Goal: Answer question/provide support

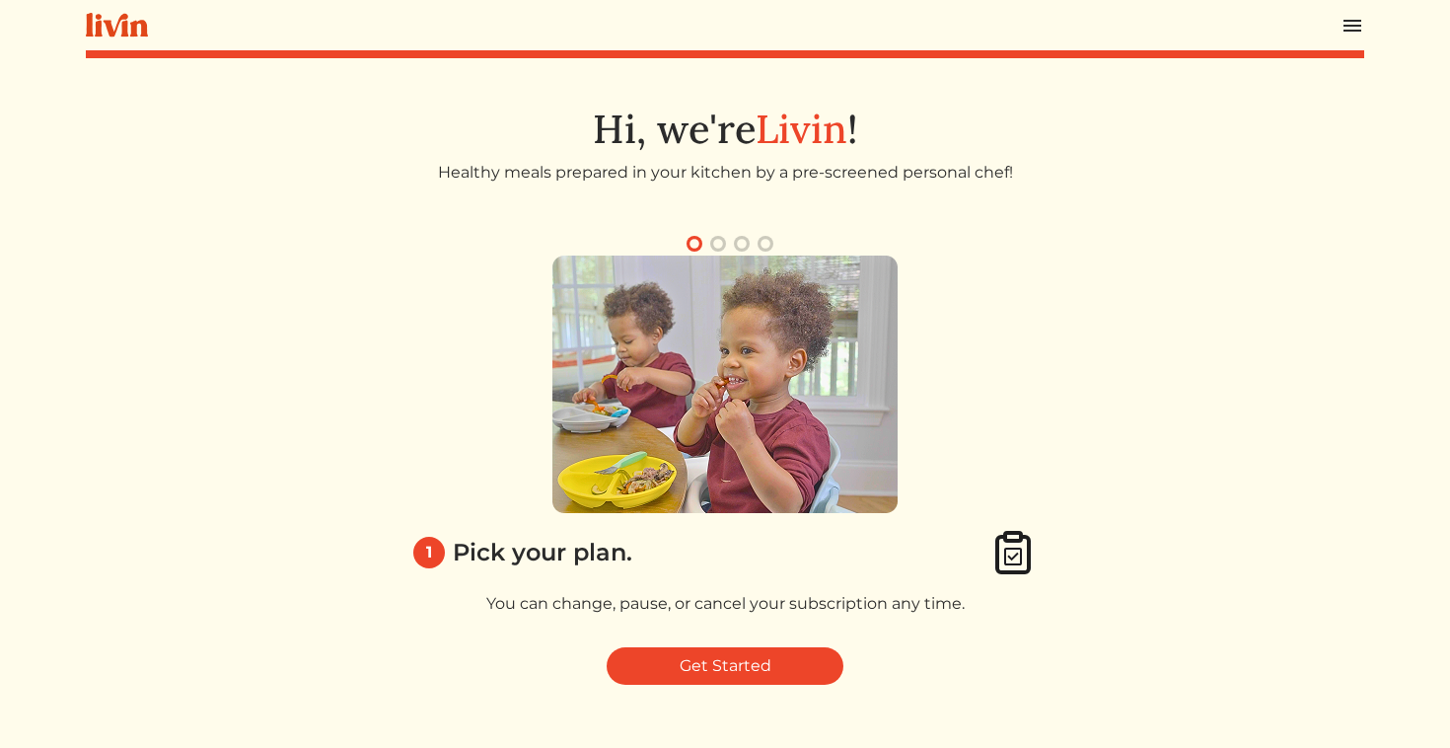
click at [1343, 33] on img at bounding box center [1352, 26] width 24 height 24
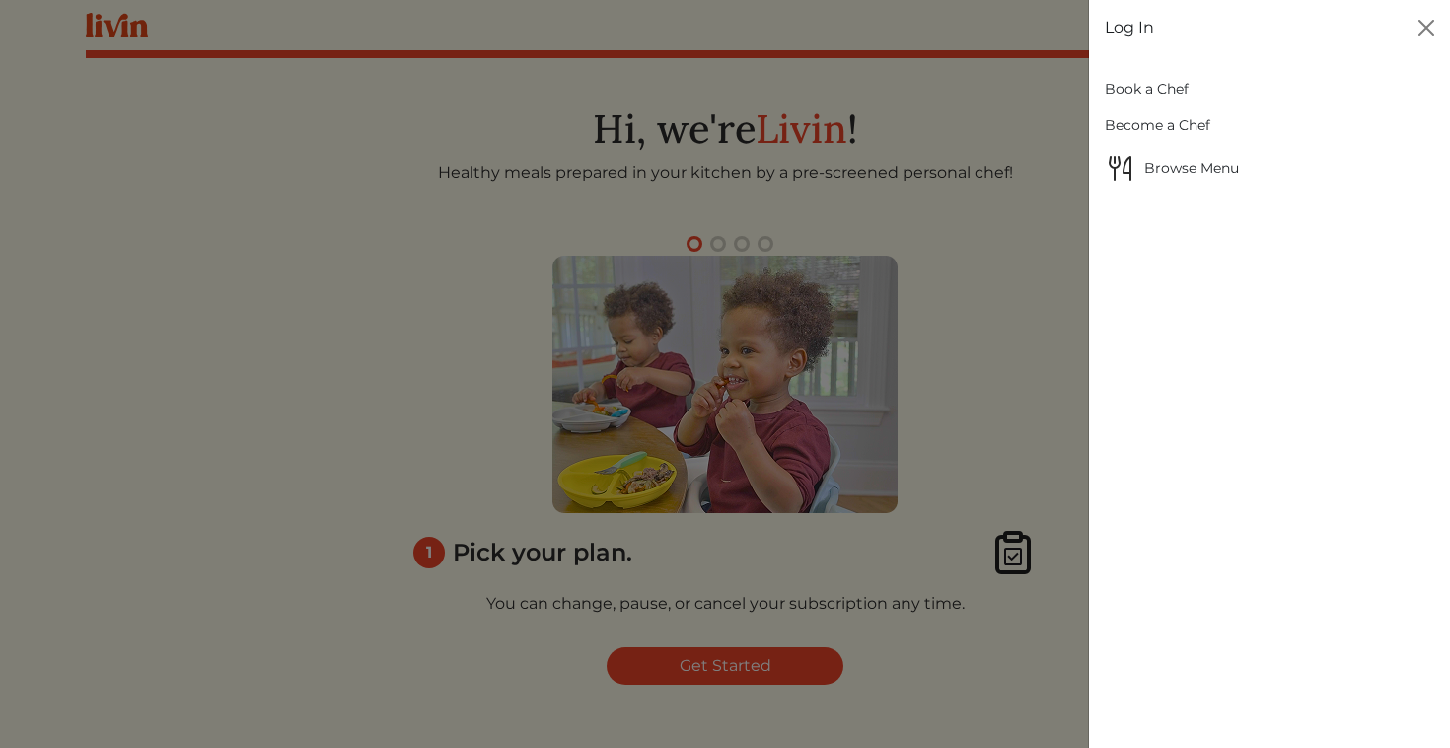
click at [1129, 29] on link "Log In" at bounding box center [1129, 28] width 49 height 24
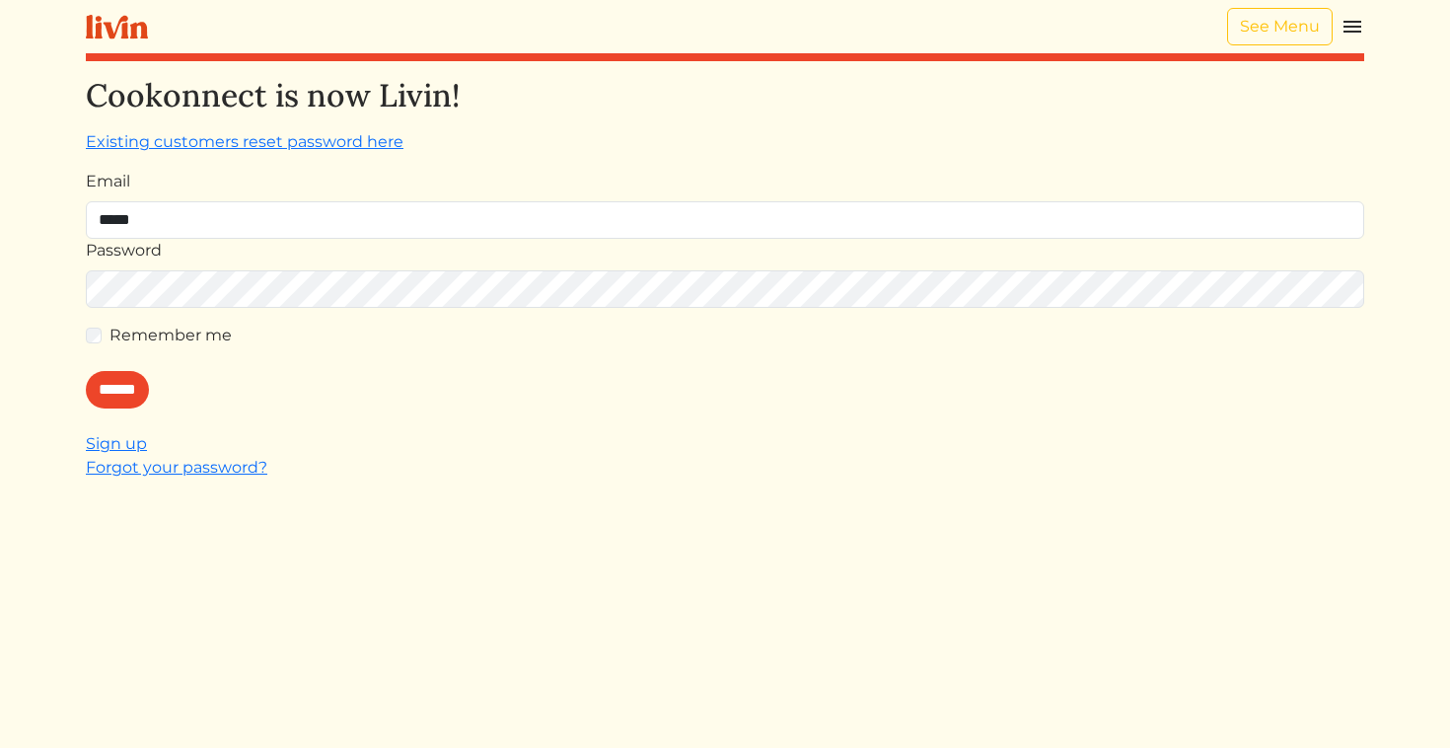
type input "**********"
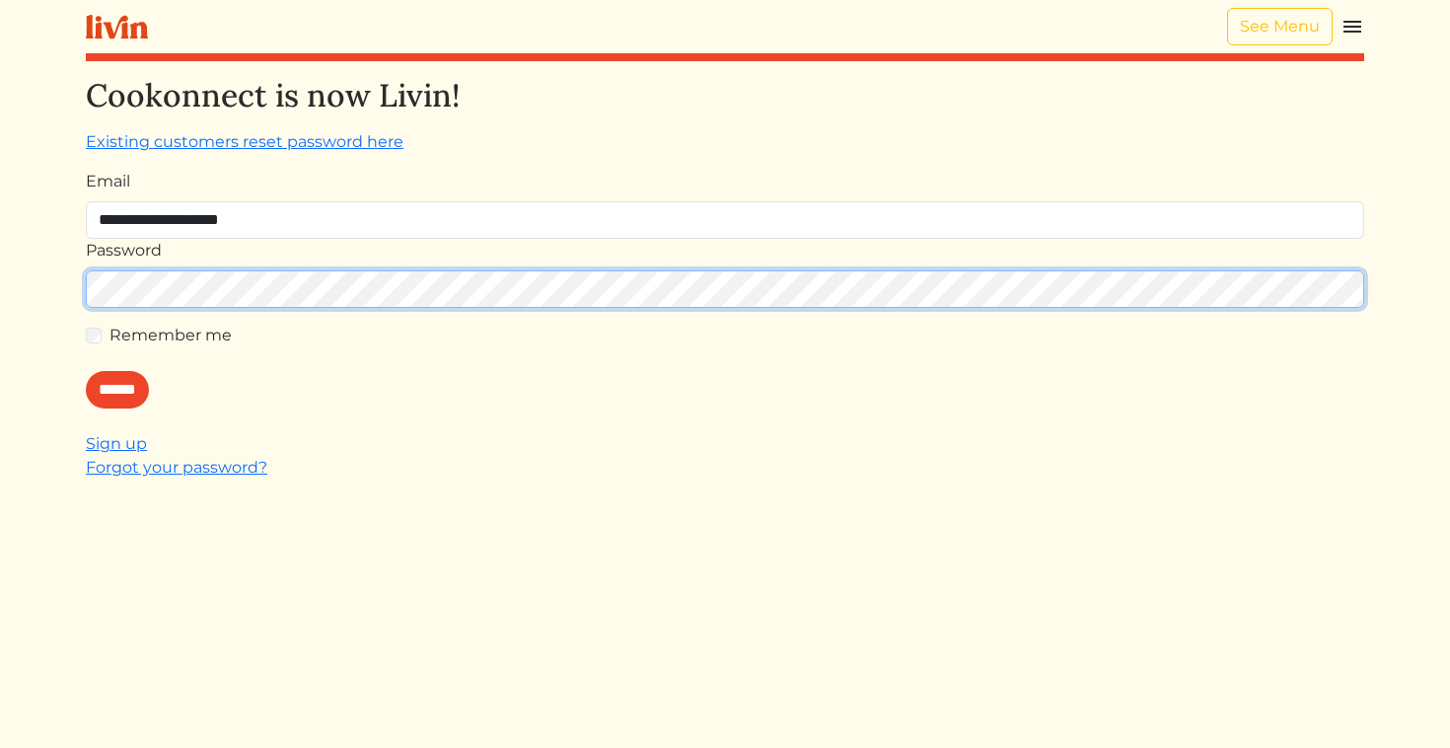
click at [86, 371] on input "******" at bounding box center [117, 389] width 63 height 37
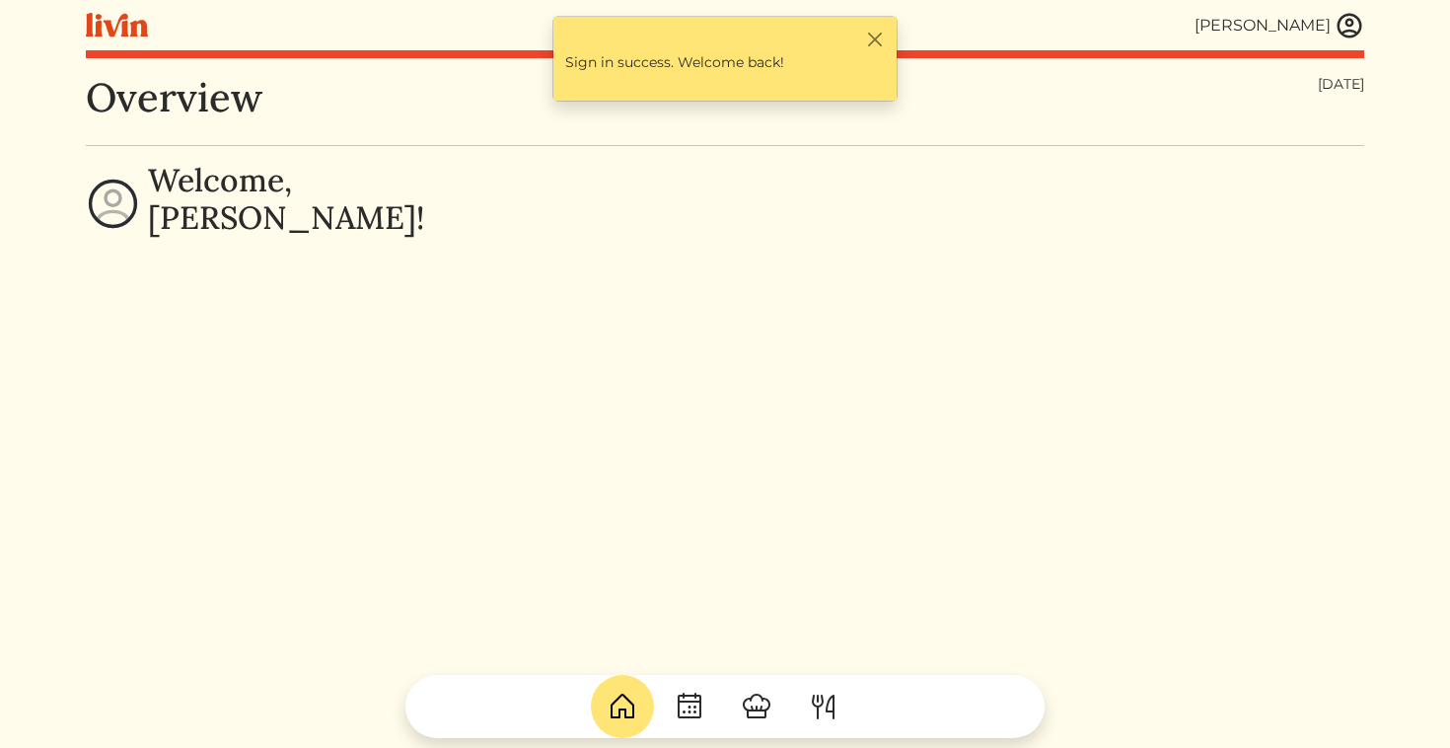
click at [1344, 24] on img at bounding box center [1349, 26] width 30 height 30
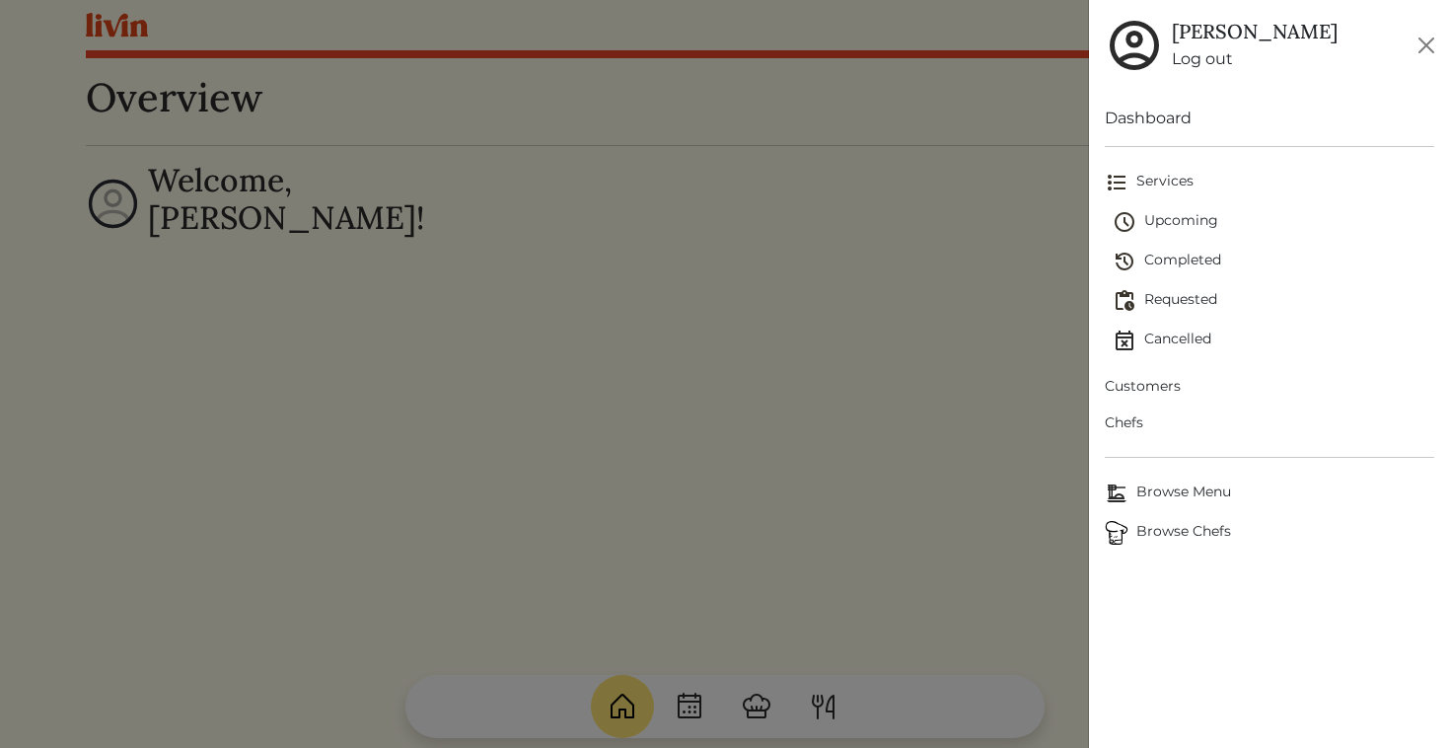
click at [1161, 385] on span "Customers" at bounding box center [1270, 386] width 330 height 21
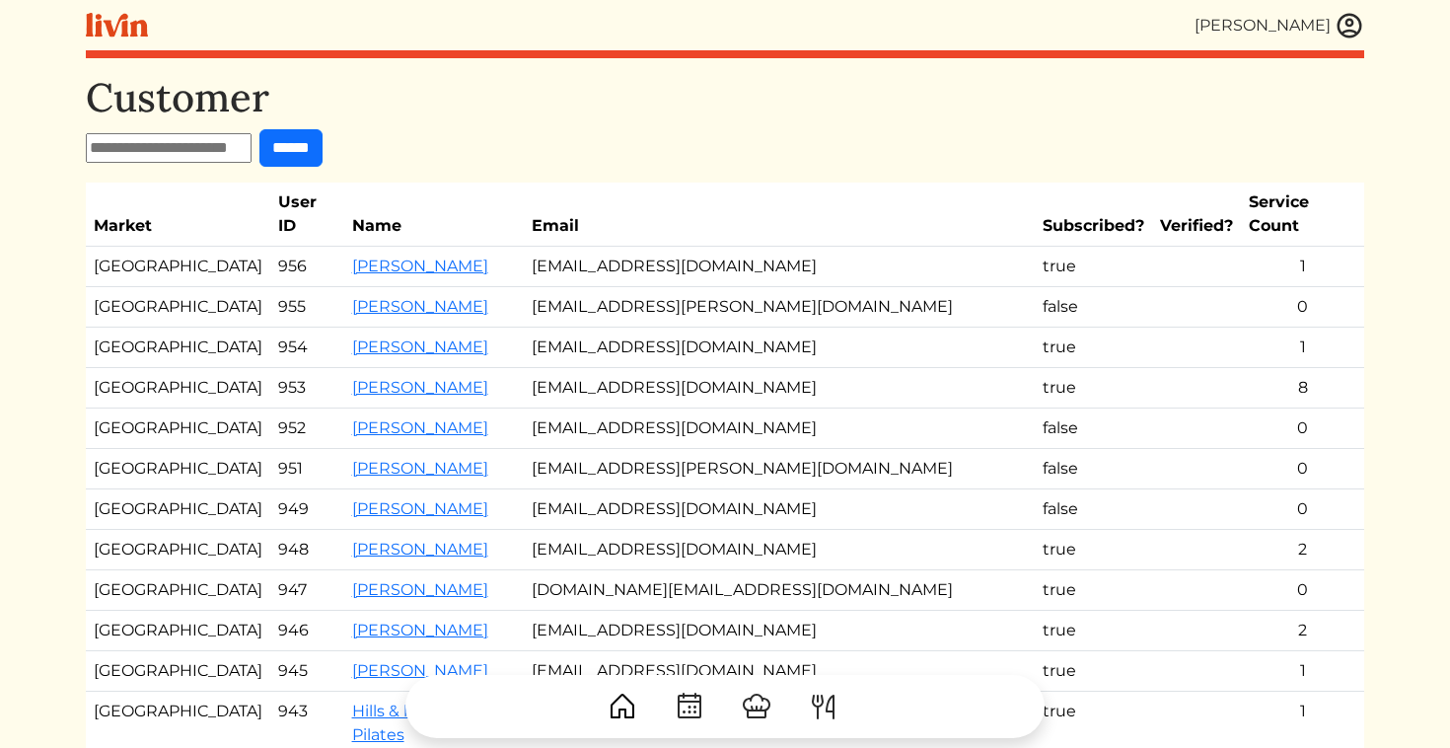
click at [147, 154] on input "text" at bounding box center [169, 148] width 166 height 30
type input "******"
click at [259, 129] on input "******" at bounding box center [290, 147] width 63 height 37
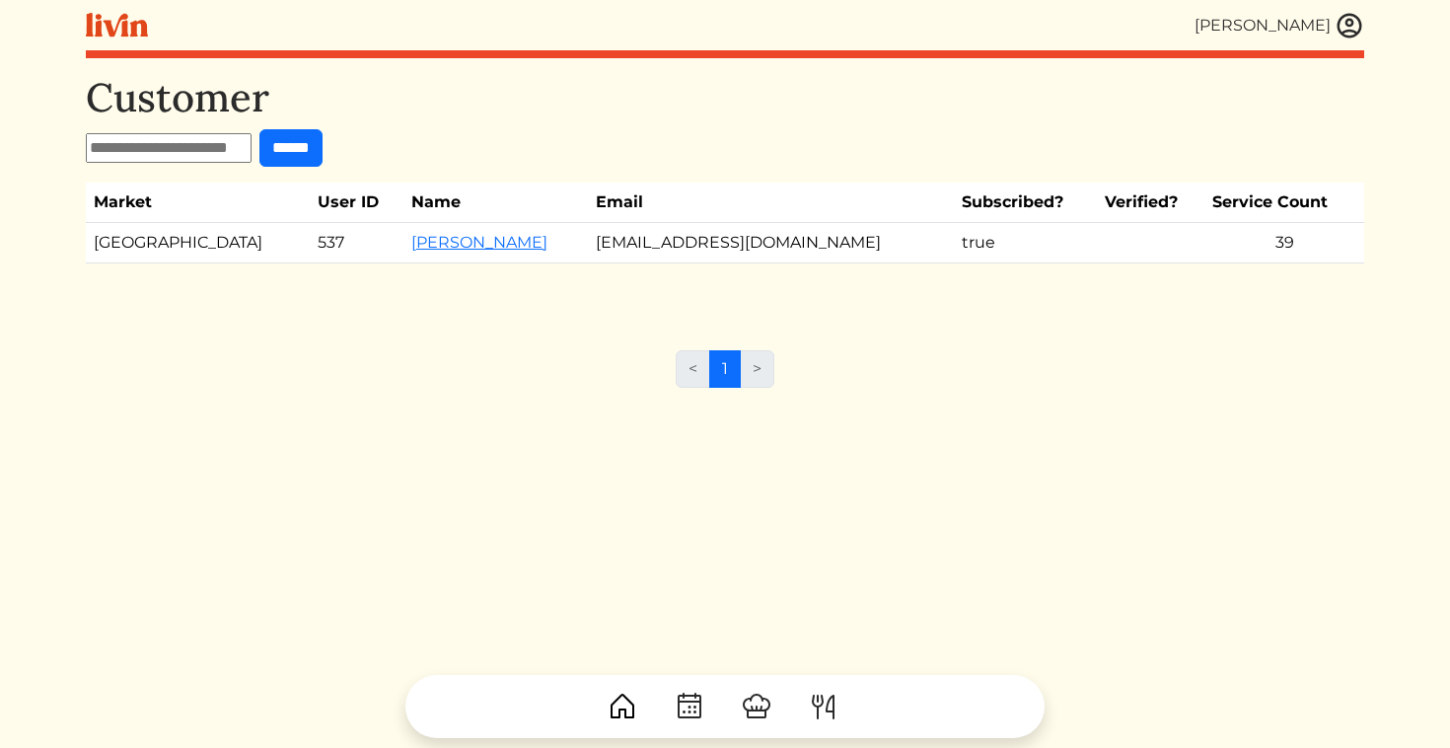
click at [403, 253] on td "[PERSON_NAME]" at bounding box center [495, 243] width 184 height 40
click at [411, 244] on link "[PERSON_NAME]" at bounding box center [479, 242] width 136 height 19
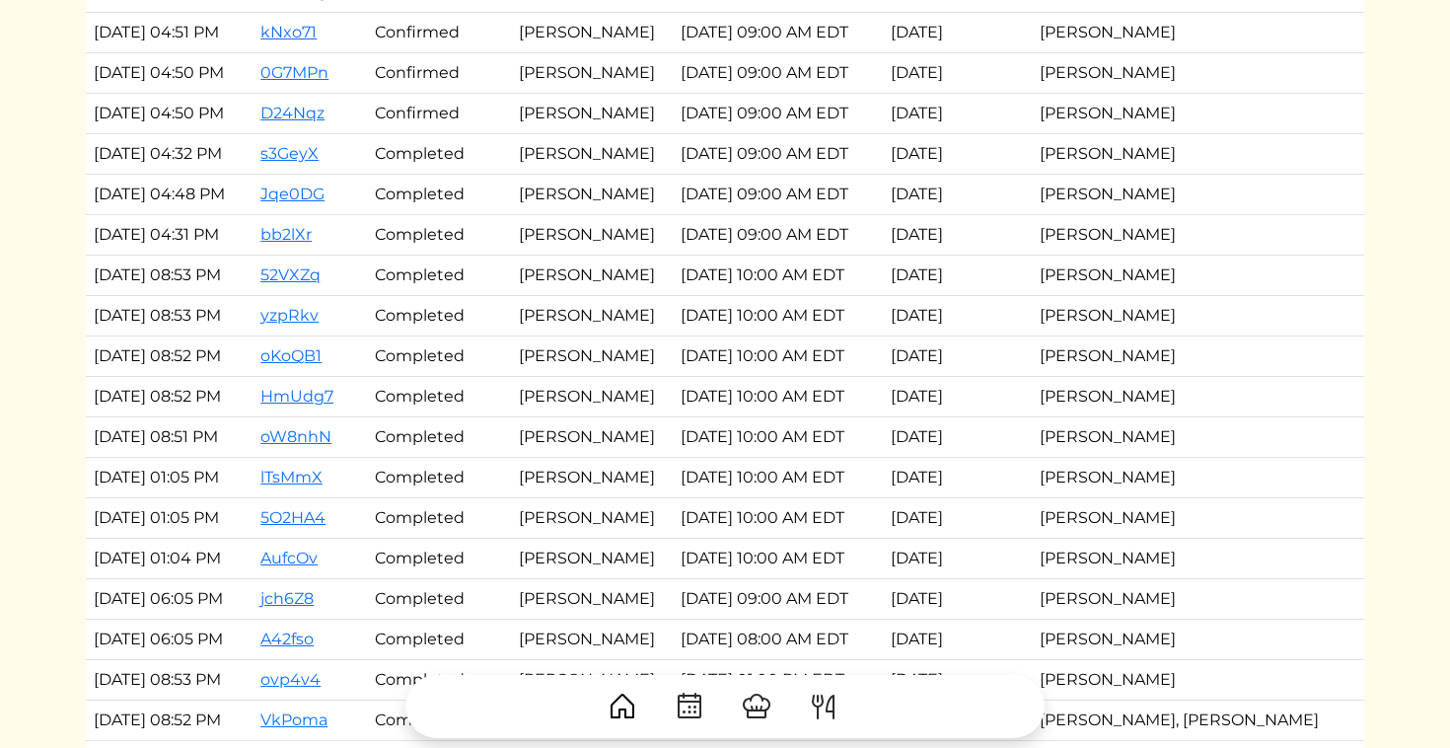
scroll to position [3076, 0]
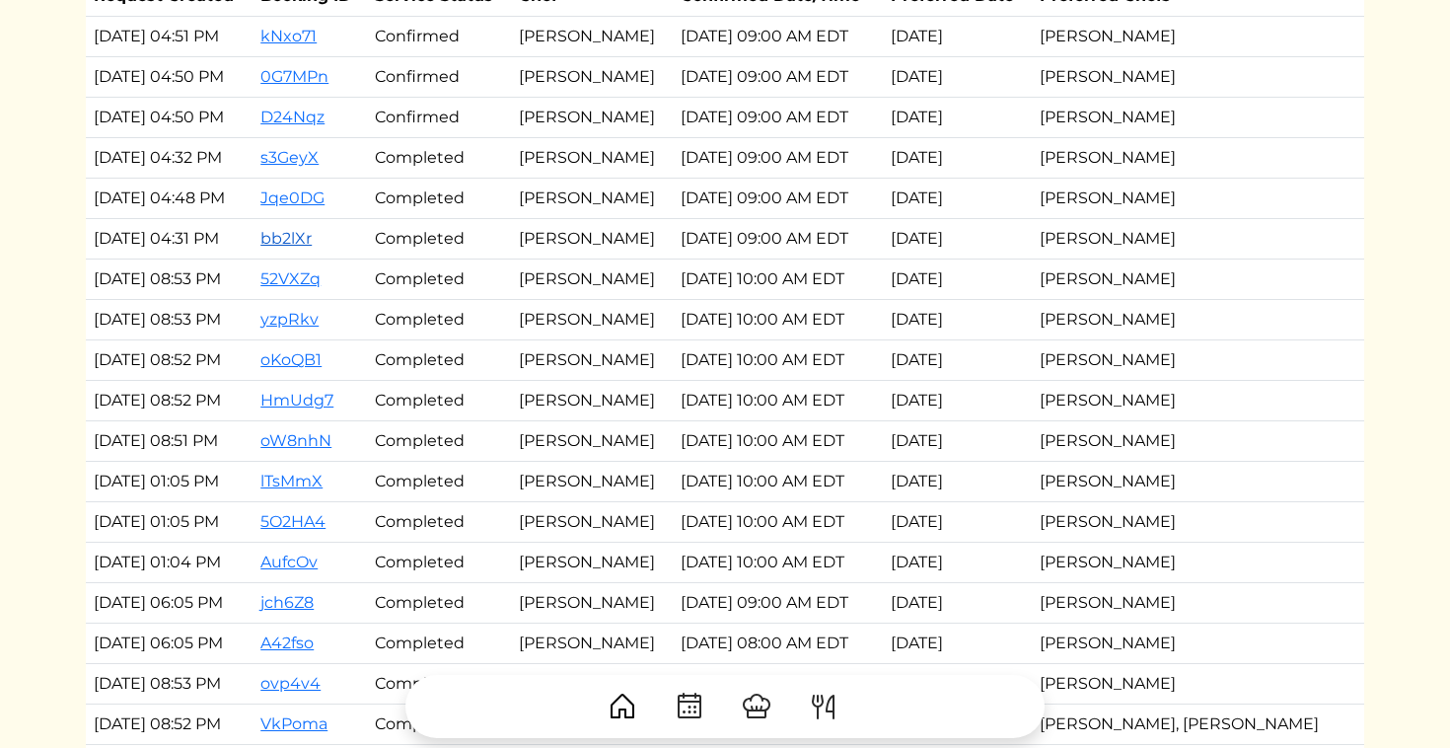
click at [312, 238] on link "bb2lXr" at bounding box center [285, 238] width 51 height 19
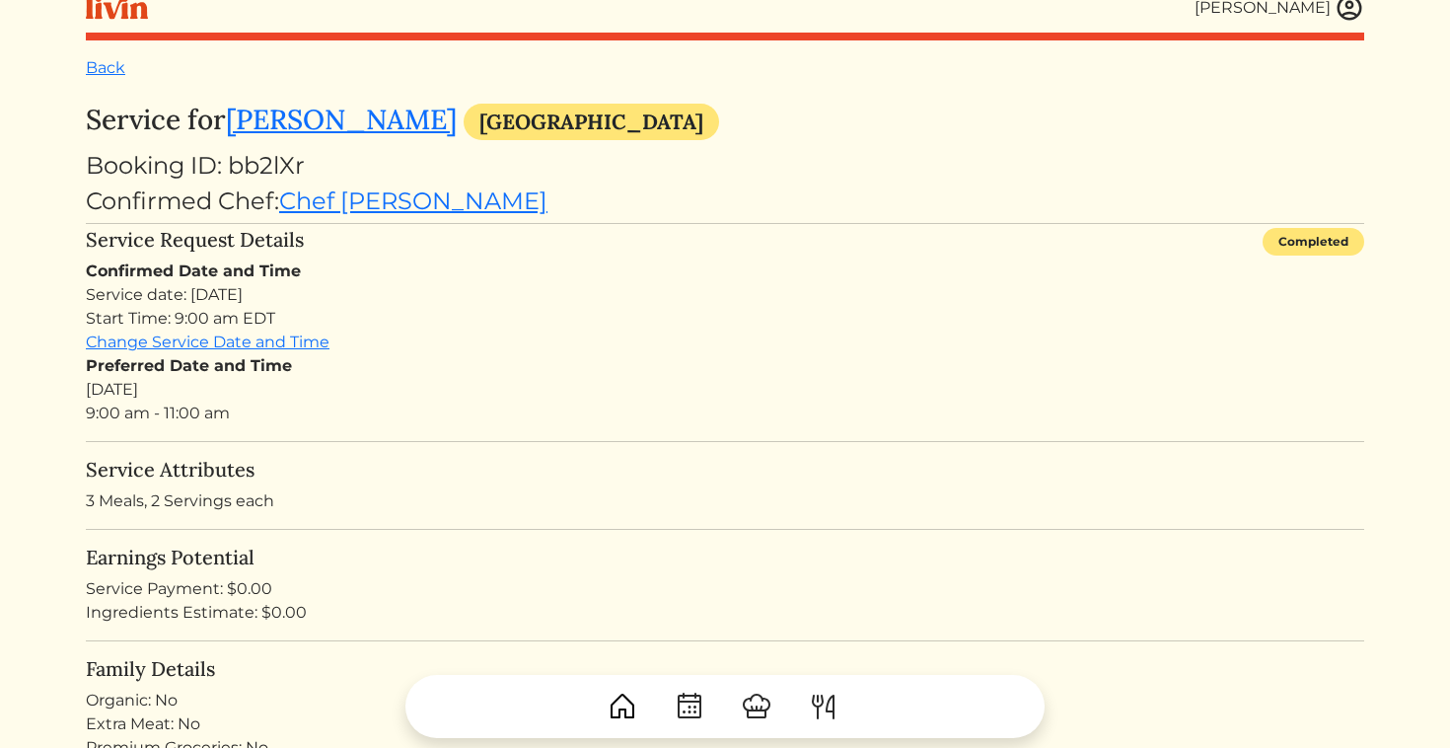
scroll to position [22, 0]
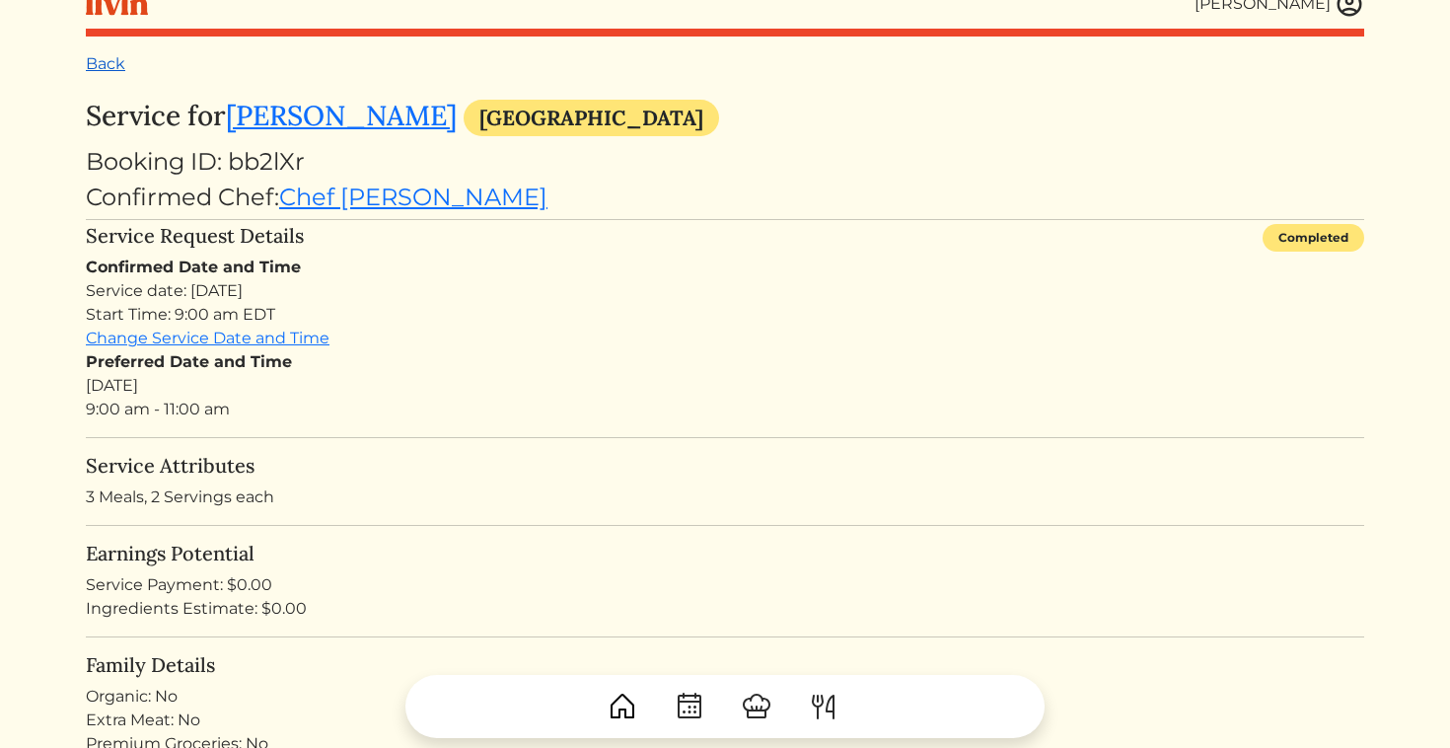
click at [121, 61] on link "Back" at bounding box center [105, 63] width 39 height 19
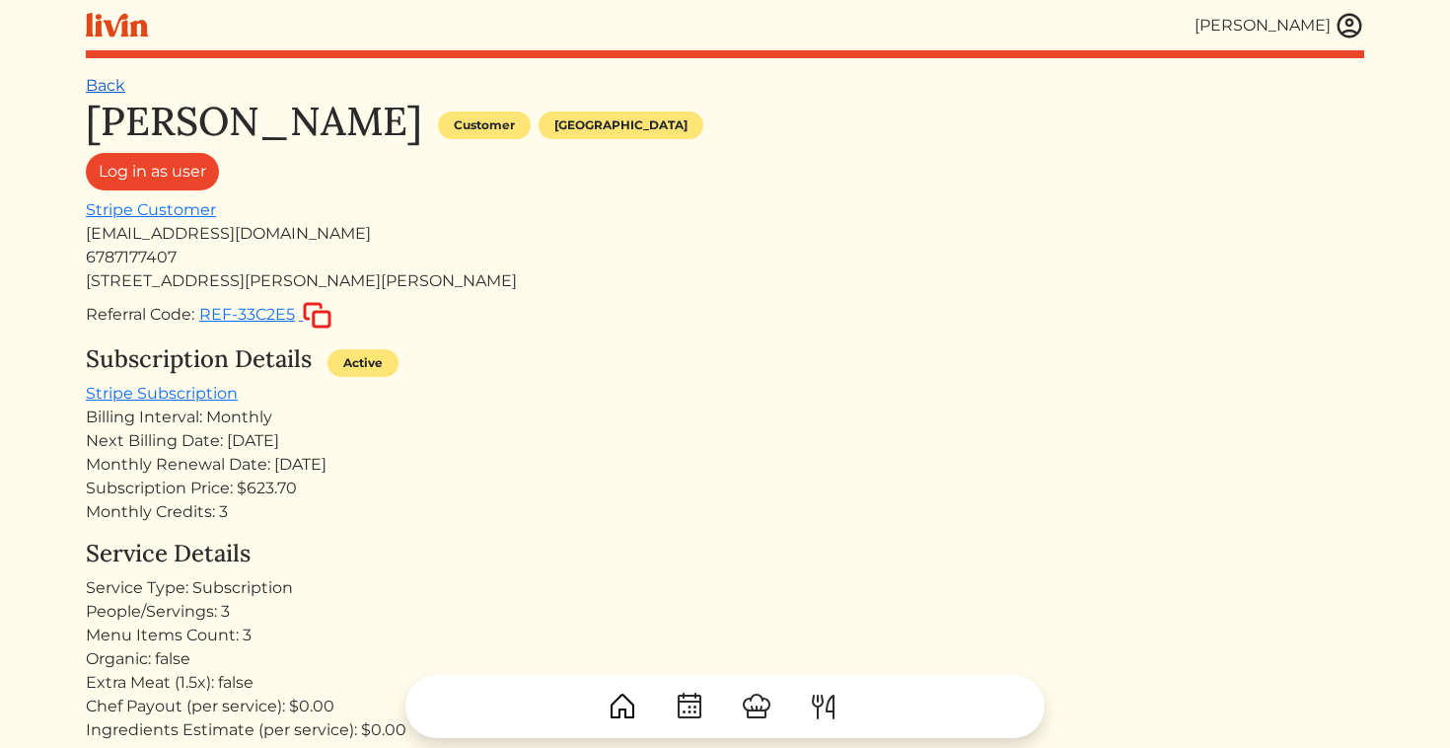
click at [117, 84] on link "Back" at bounding box center [105, 85] width 39 height 19
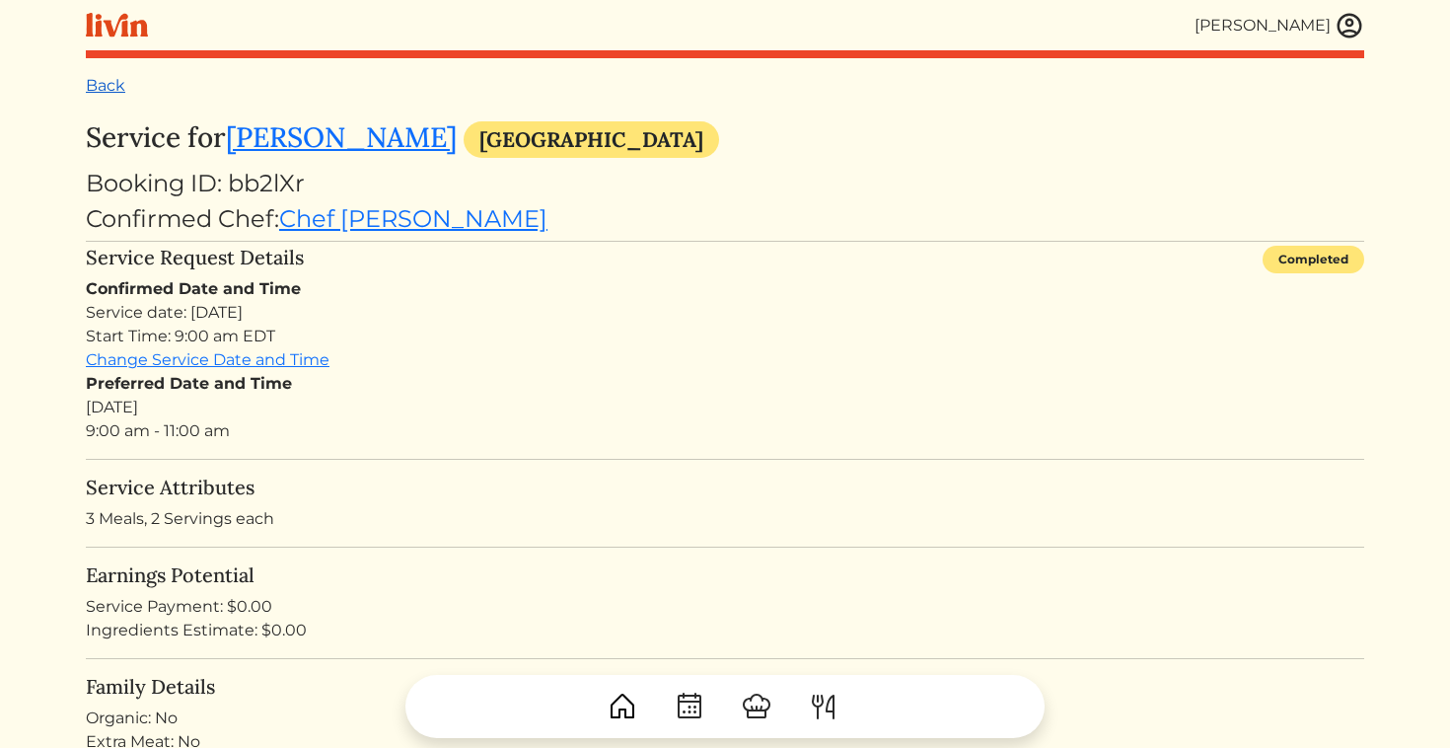
click at [105, 86] on link "Back" at bounding box center [105, 85] width 39 height 19
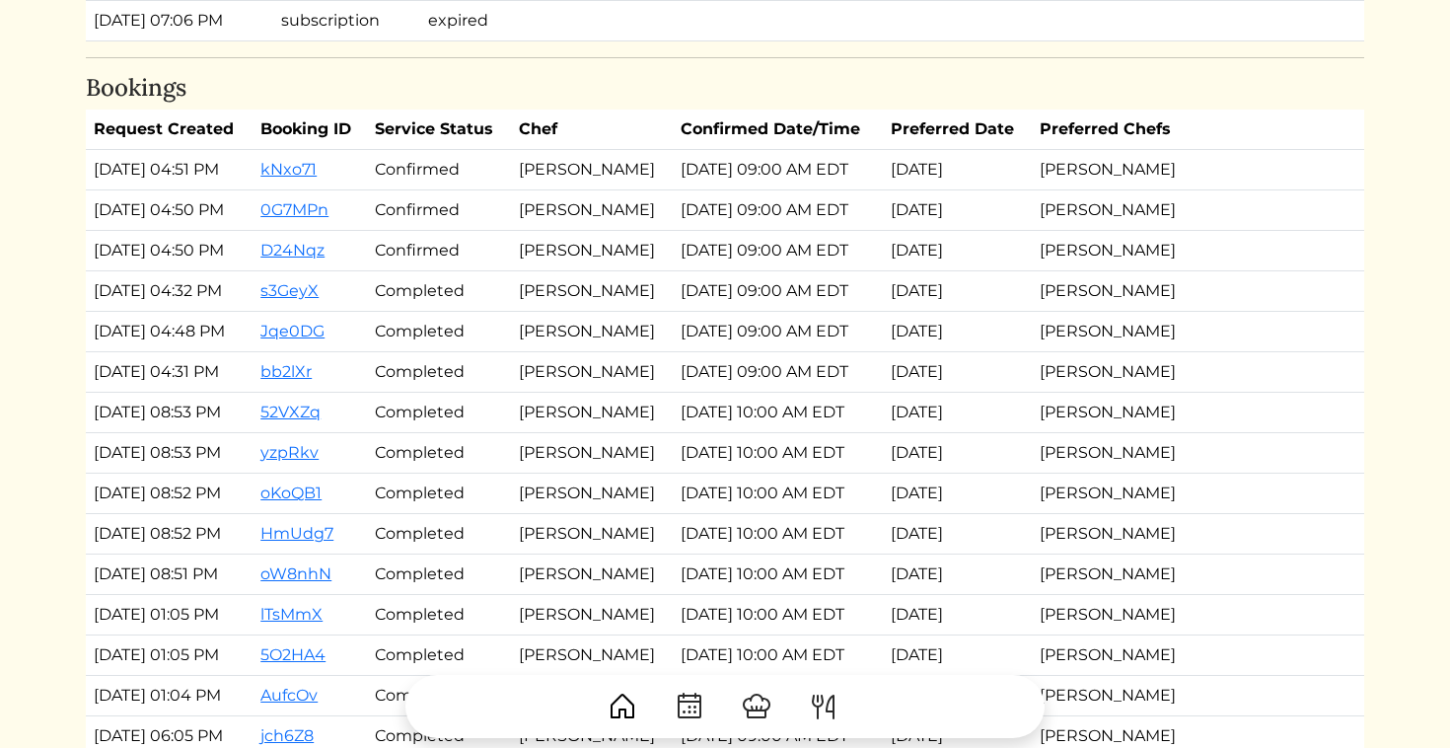
scroll to position [2946, 0]
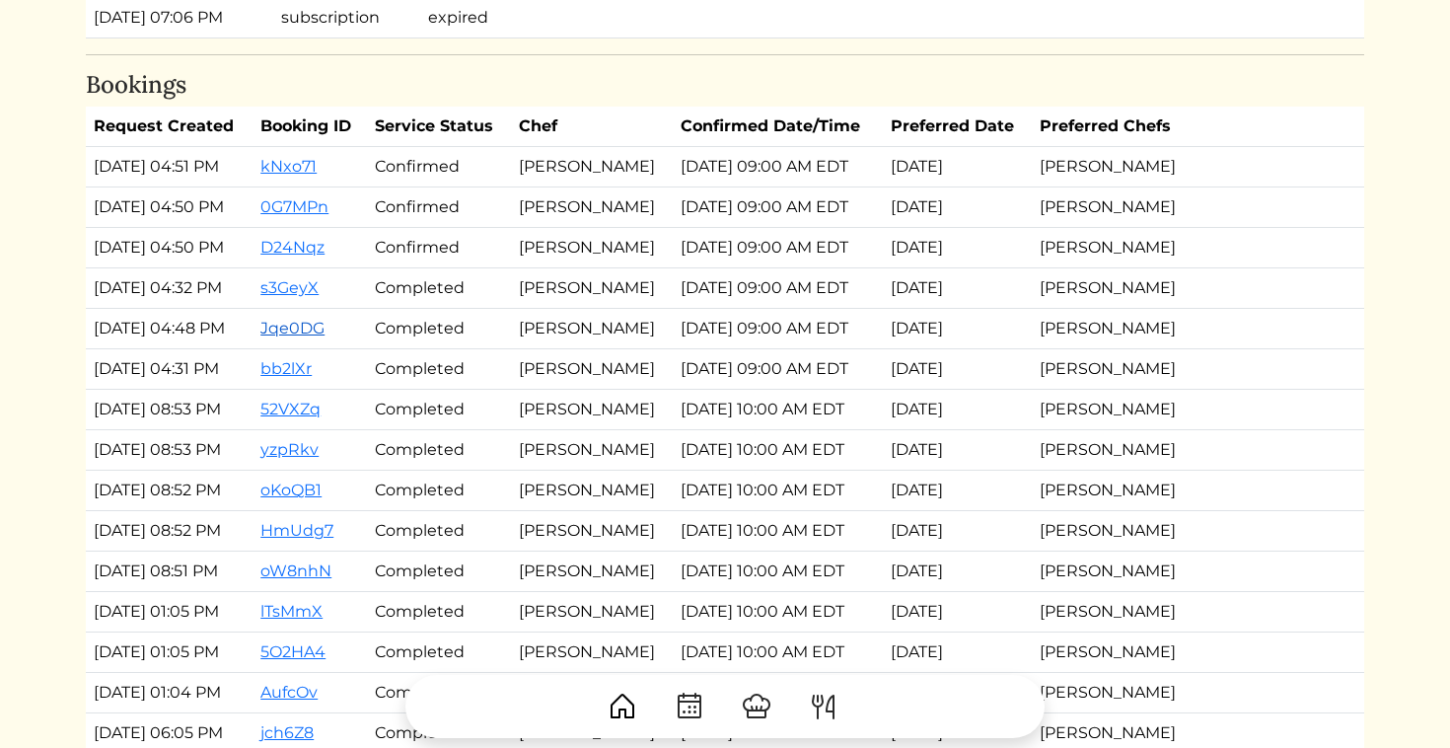
click at [324, 326] on link "Jqe0DG" at bounding box center [292, 328] width 64 height 19
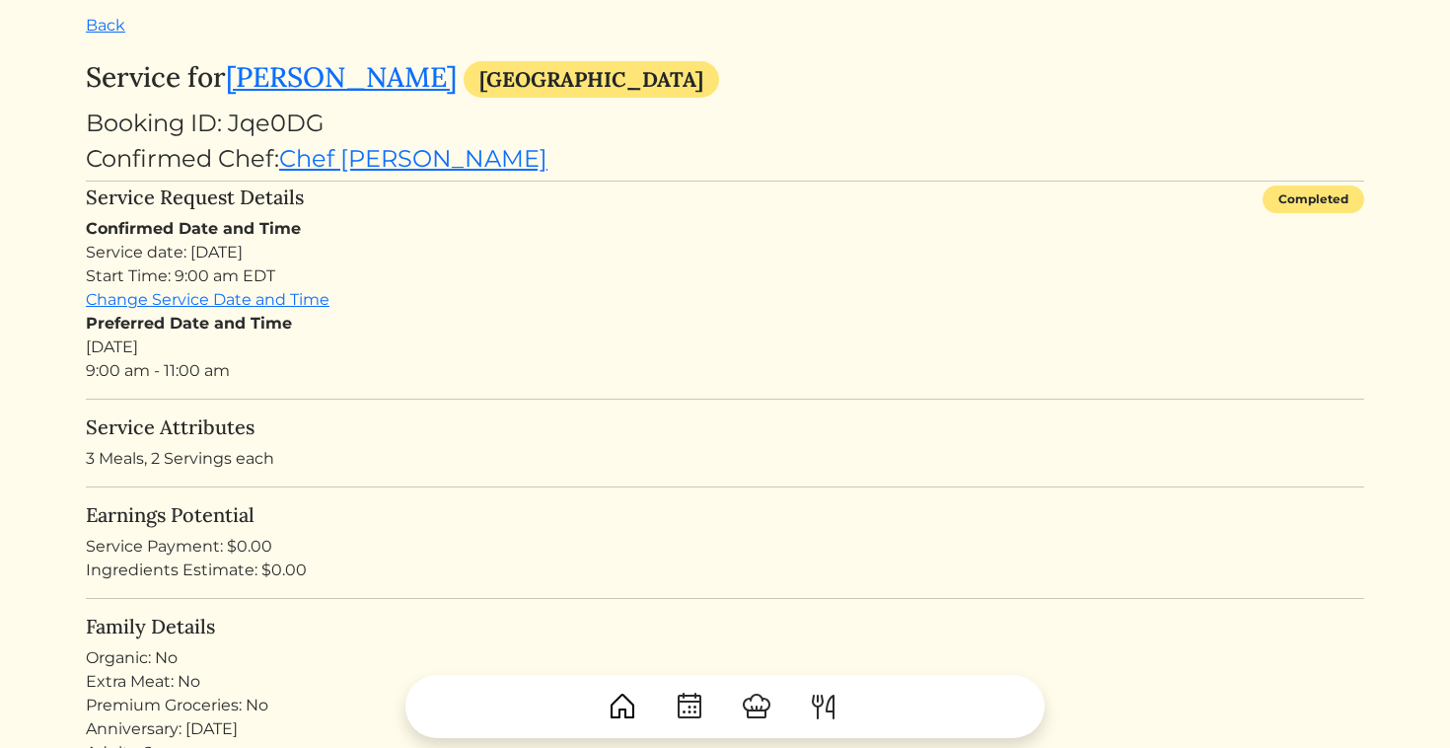
scroll to position [58, 0]
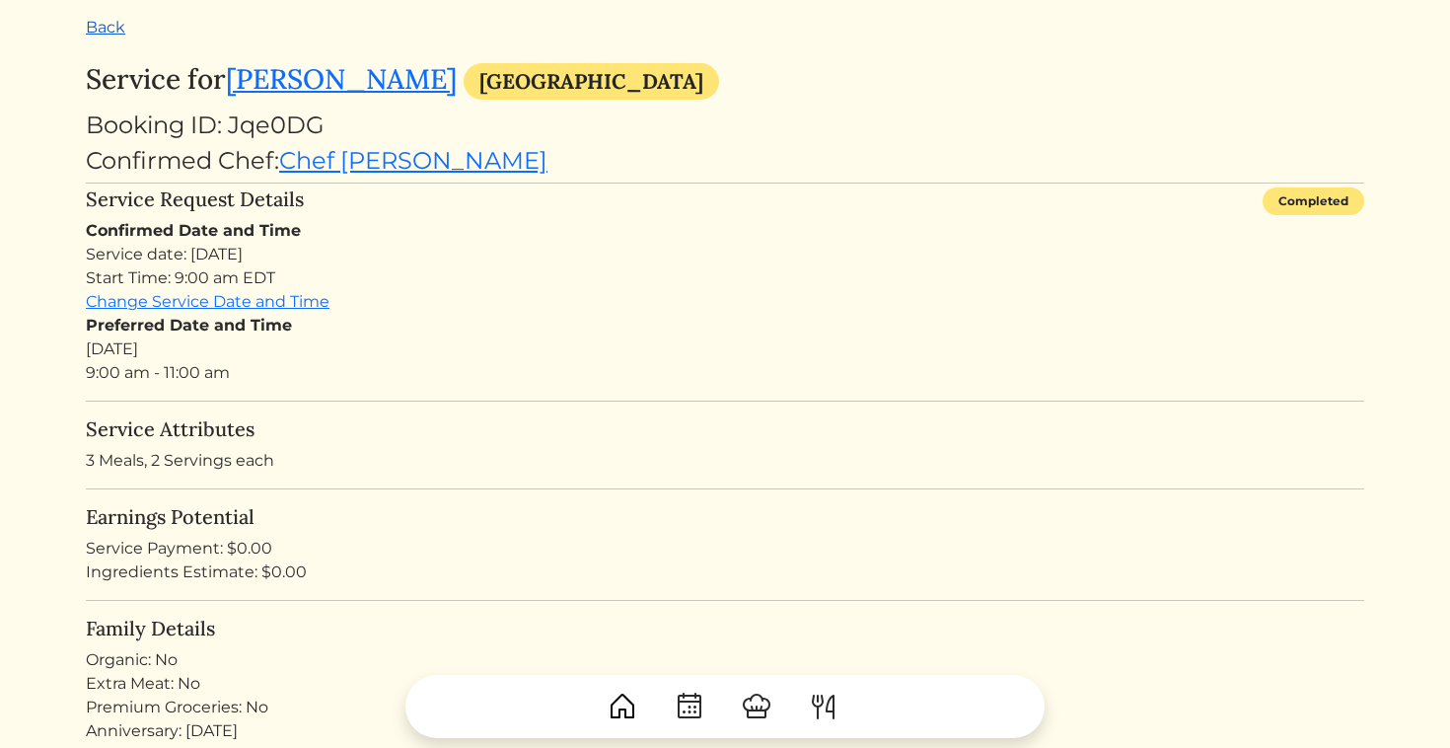
click at [108, 29] on link "Back" at bounding box center [105, 27] width 39 height 19
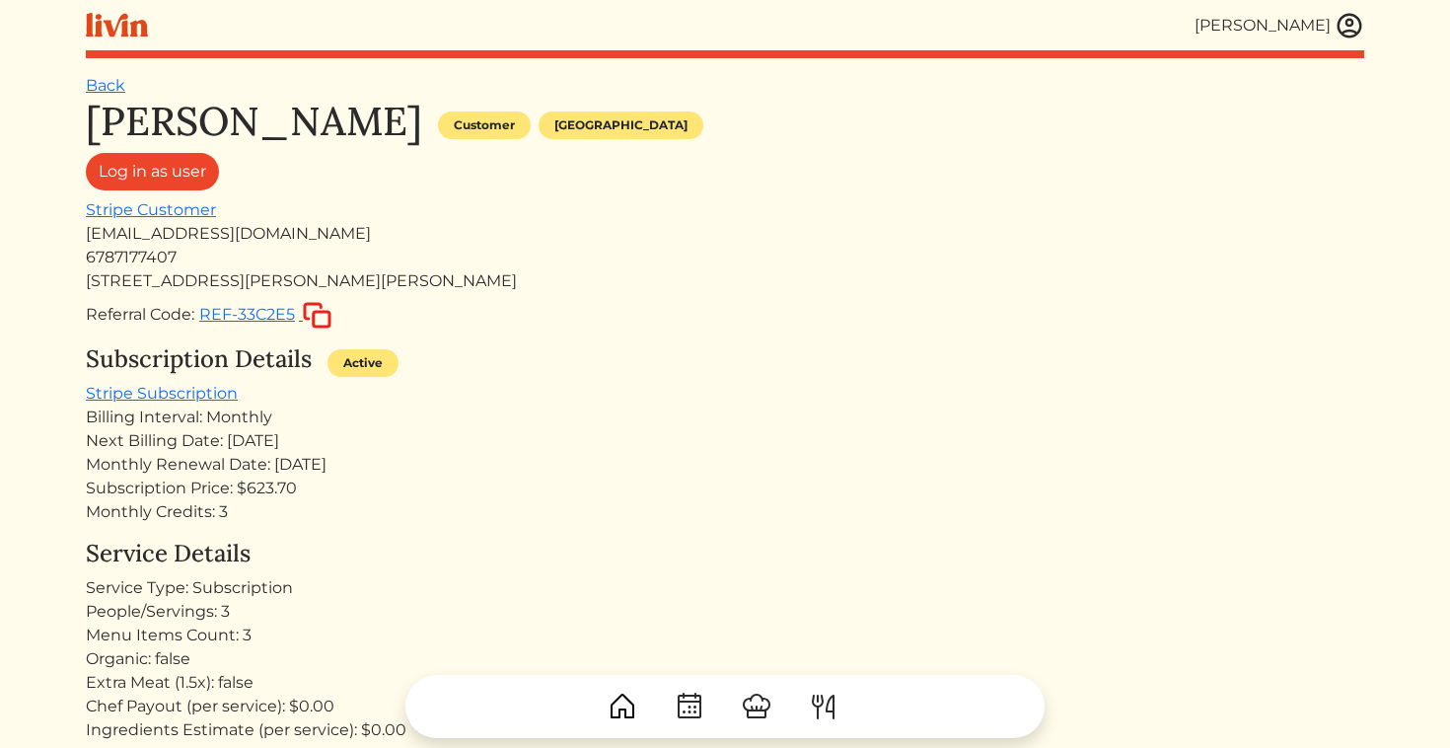
click at [115, 99] on h1 "[PERSON_NAME]" at bounding box center [254, 121] width 336 height 47
click at [112, 88] on link "Back" at bounding box center [105, 85] width 39 height 19
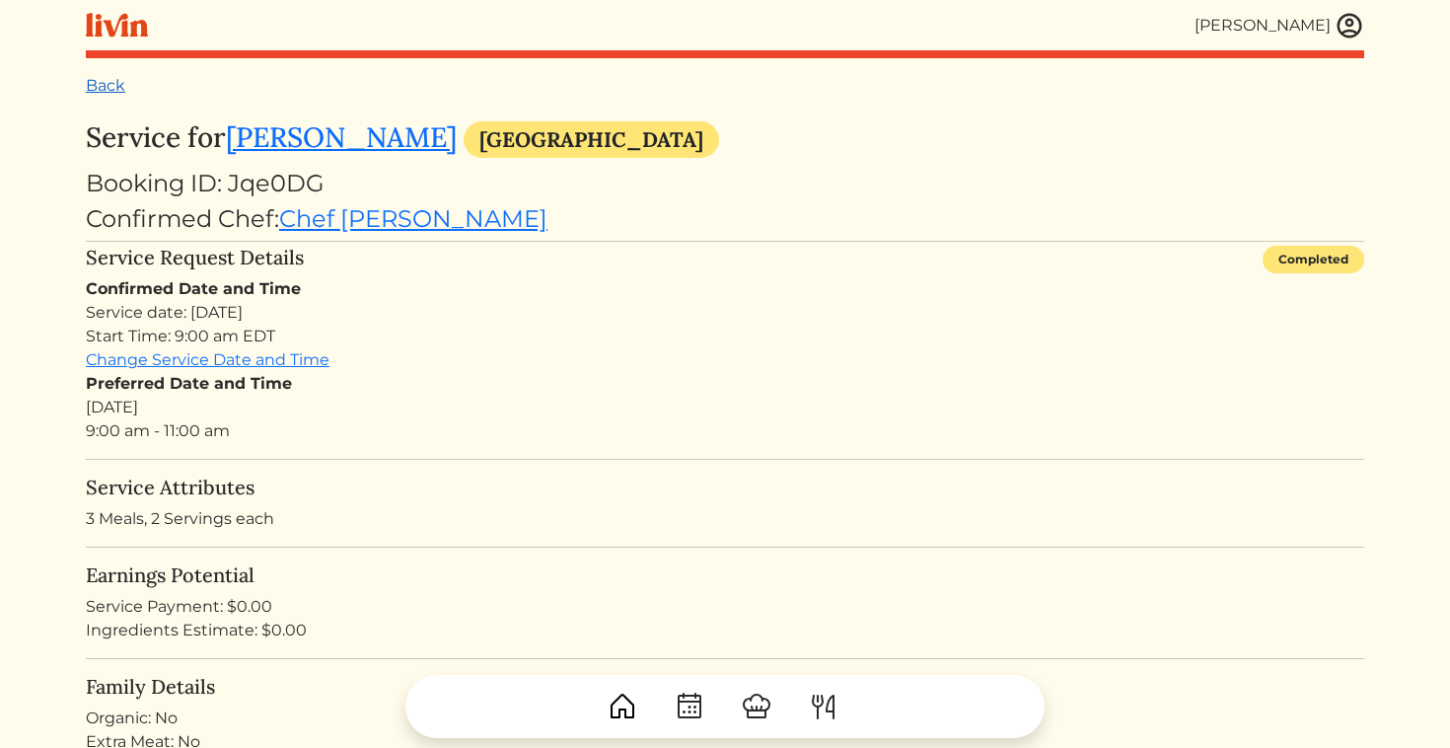
click at [99, 91] on link "Back" at bounding box center [105, 85] width 39 height 19
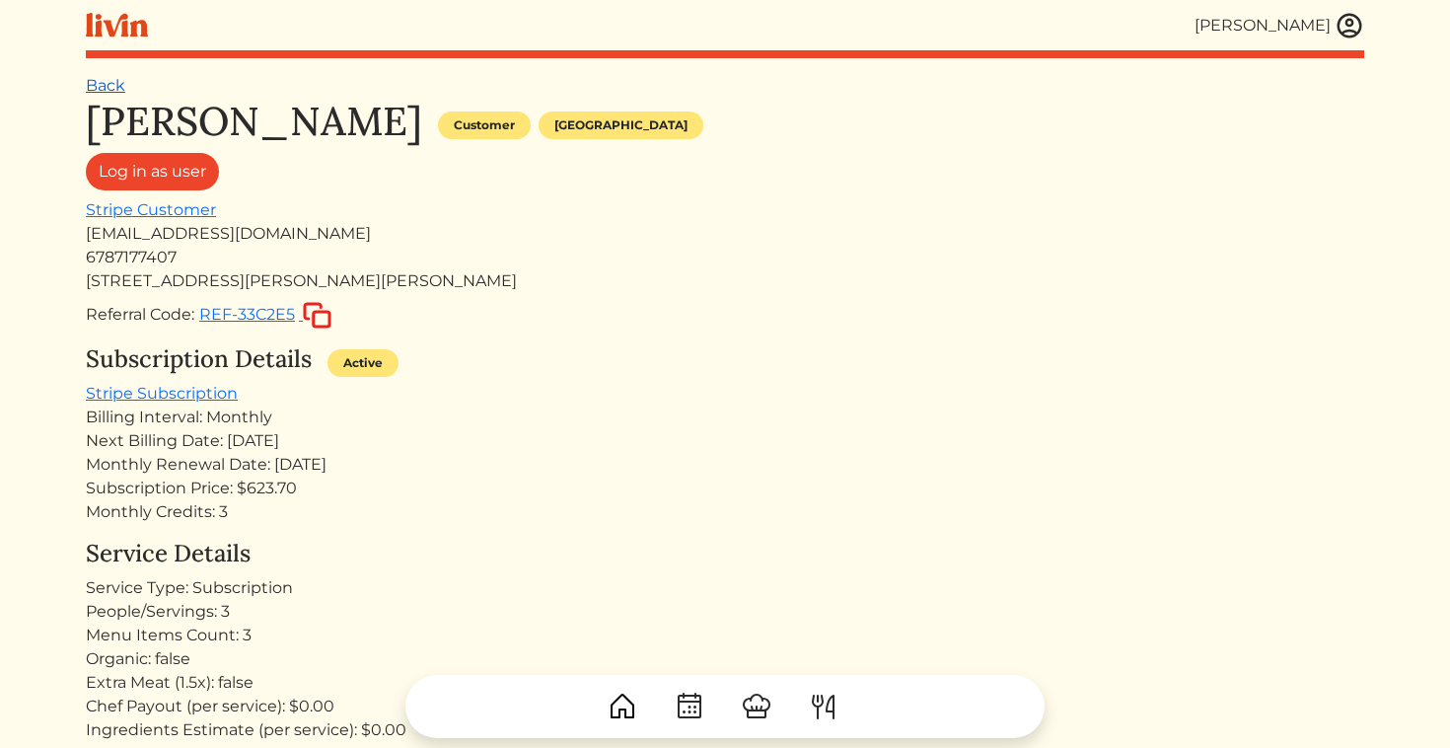
click at [97, 87] on link "Back" at bounding box center [105, 85] width 39 height 19
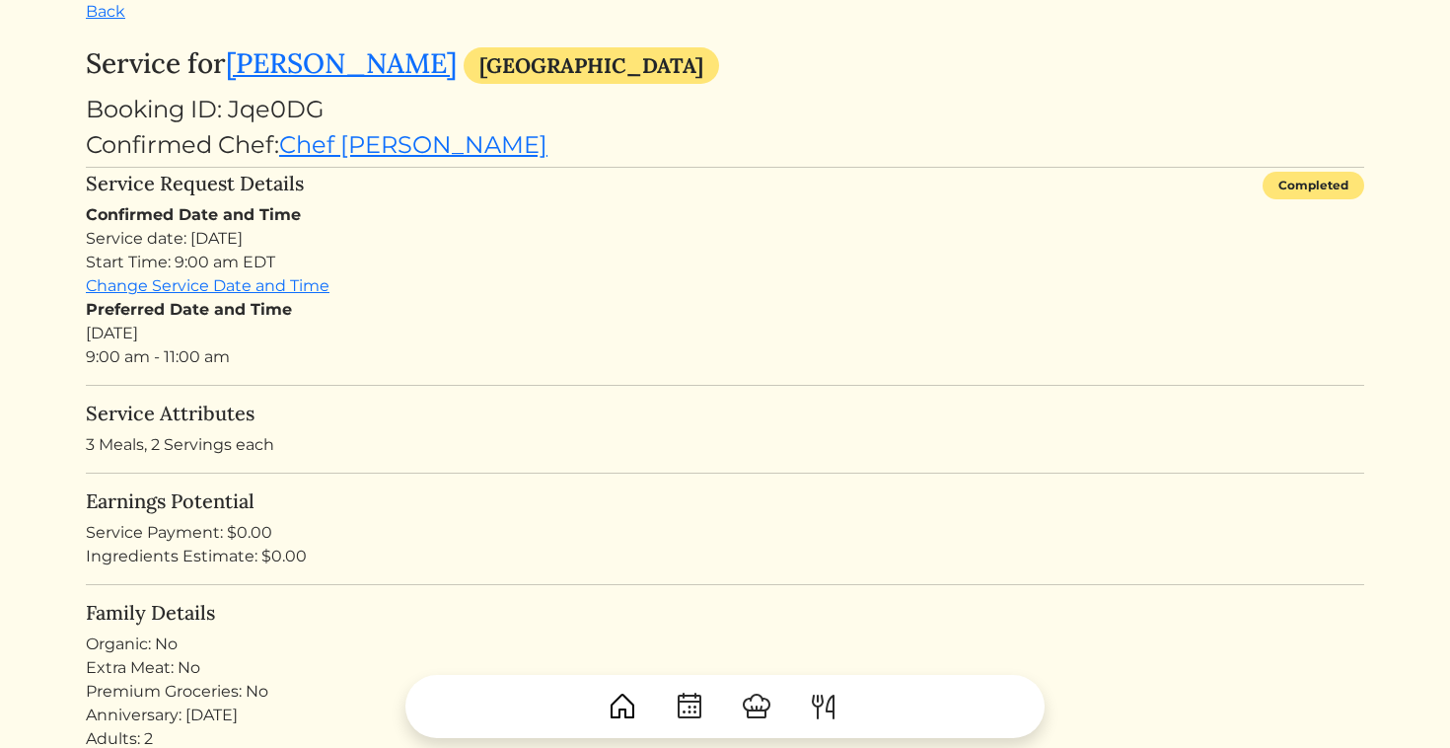
scroll to position [51, 0]
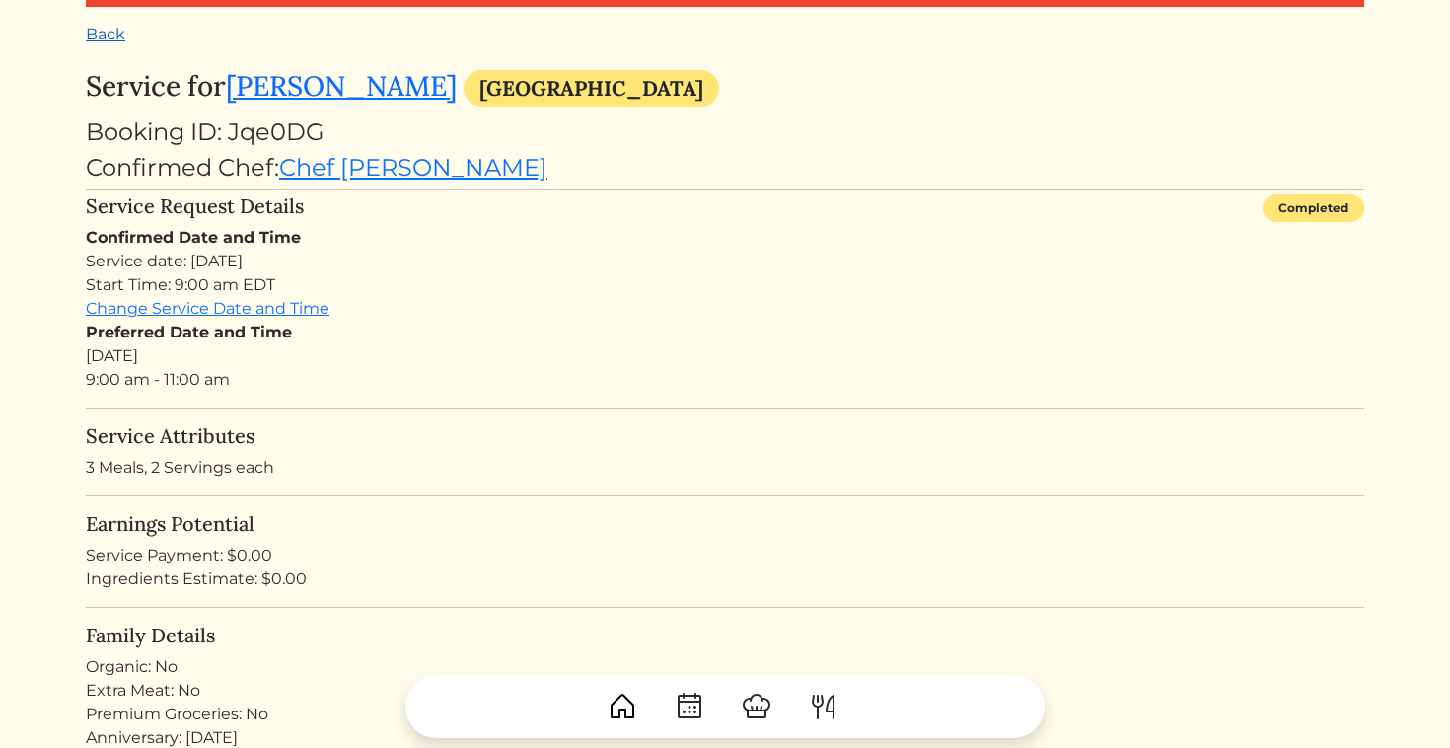
click at [103, 38] on link "Back" at bounding box center [105, 34] width 39 height 19
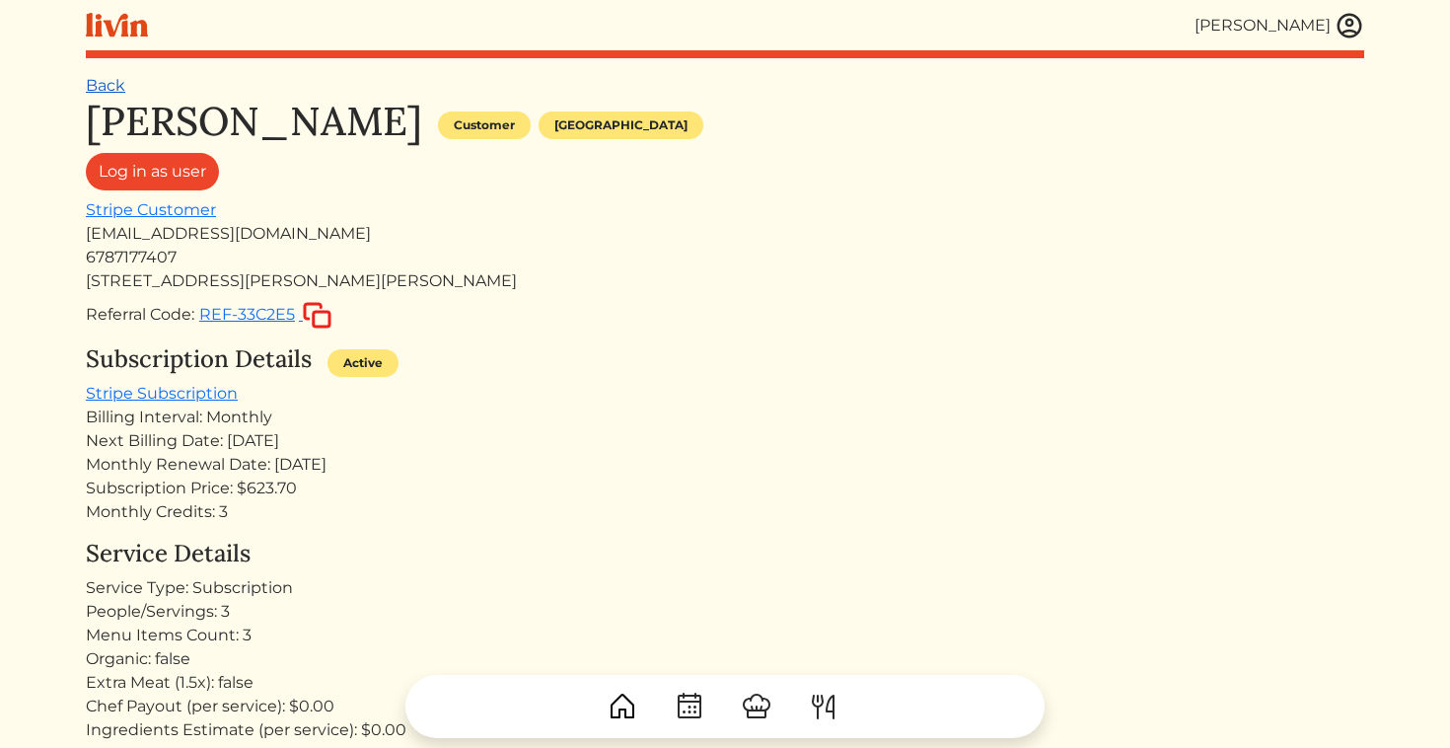
click at [104, 93] on link "Back" at bounding box center [105, 85] width 39 height 19
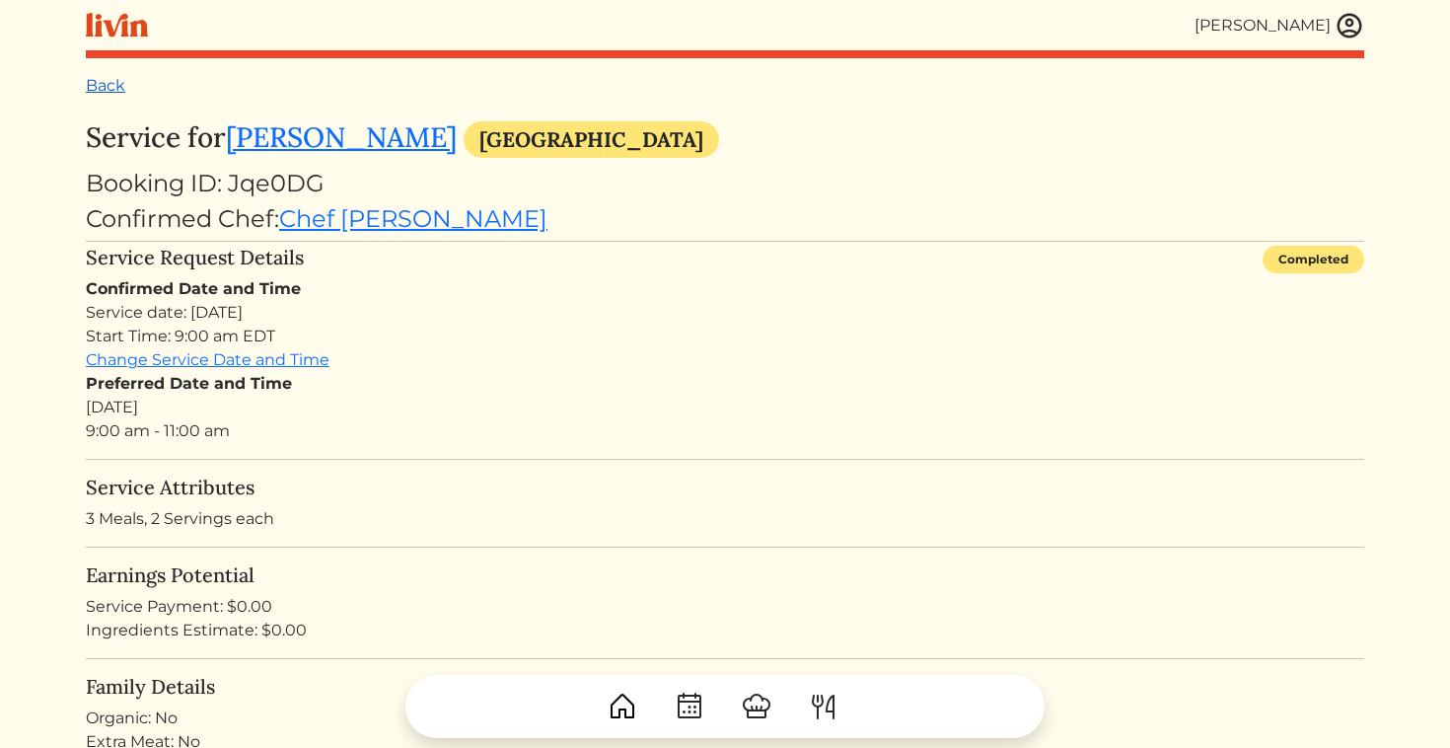
click at [112, 91] on link "Back" at bounding box center [105, 85] width 39 height 19
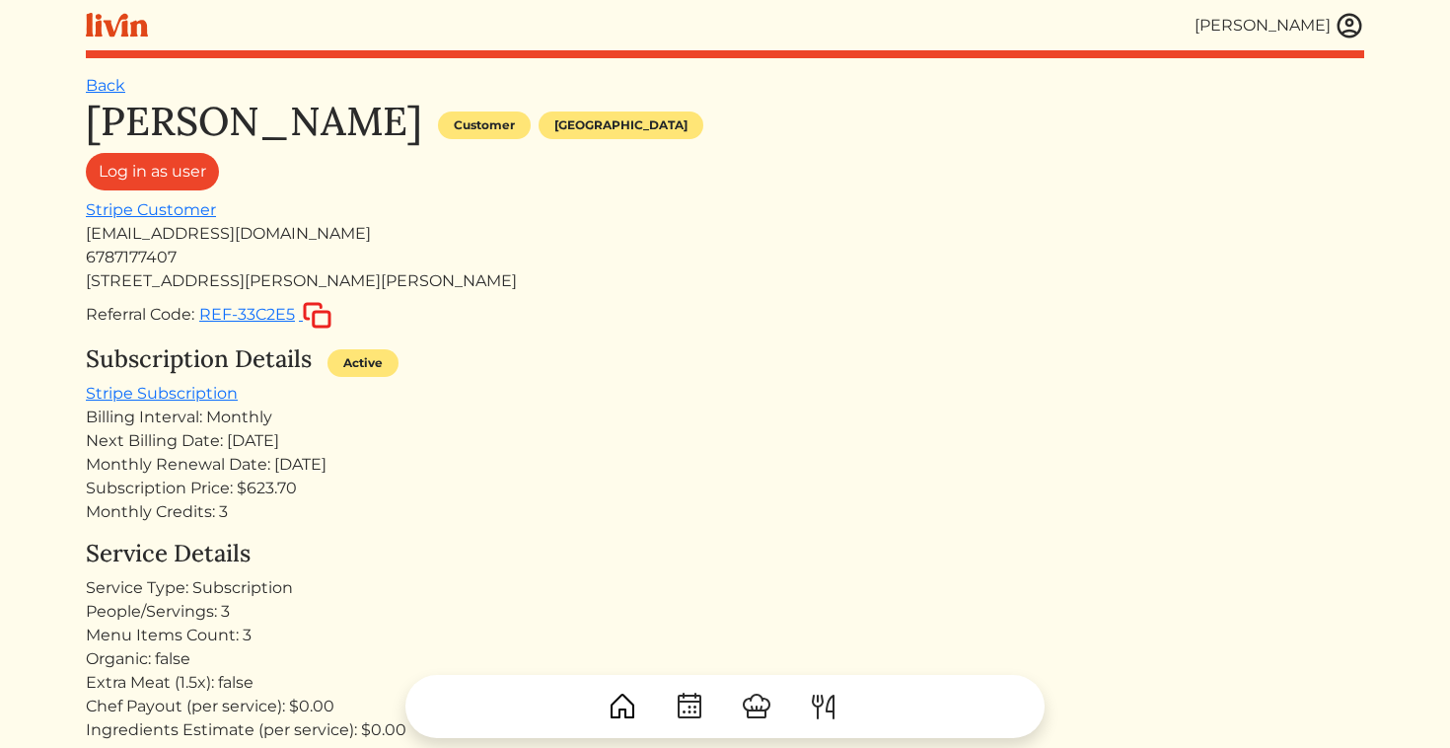
click at [112, 91] on link "Back" at bounding box center [105, 85] width 39 height 19
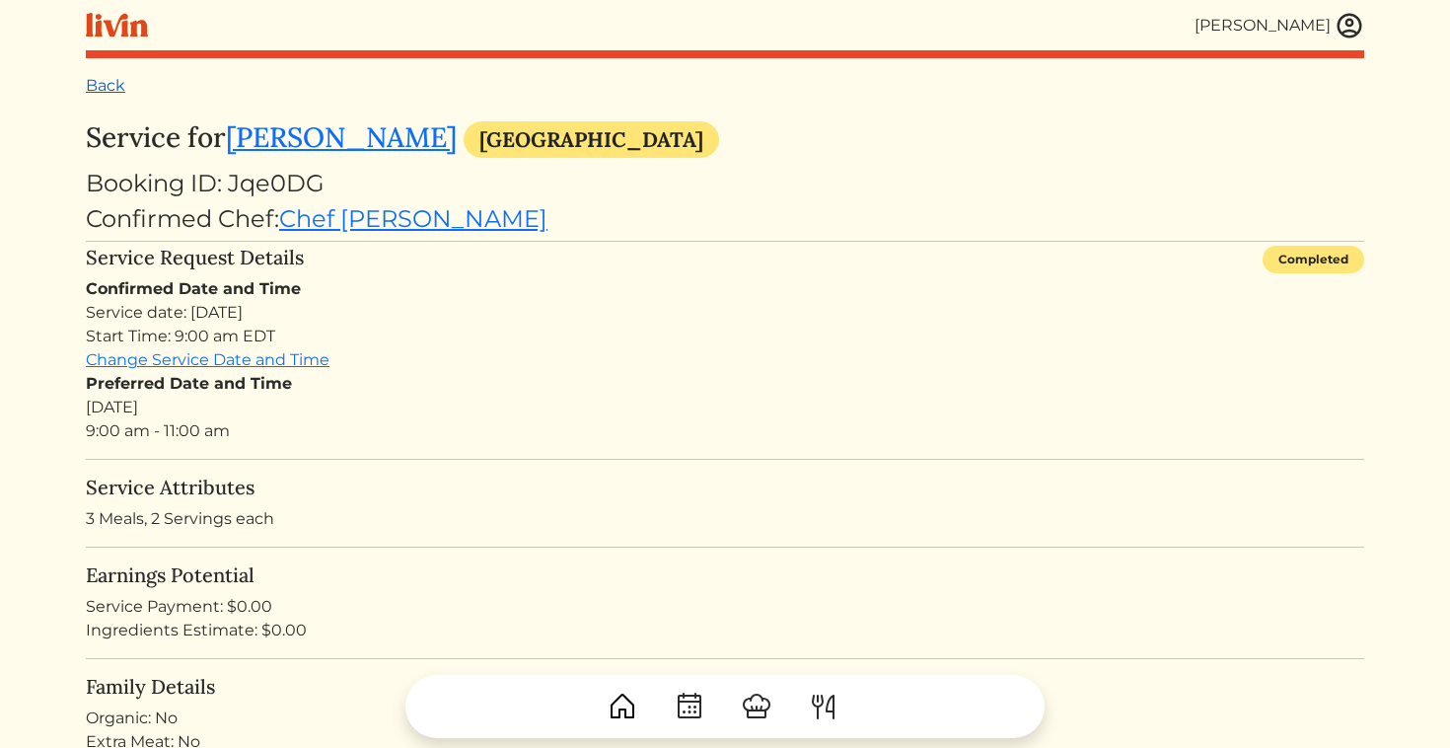
click at [111, 91] on link "Back" at bounding box center [105, 85] width 39 height 19
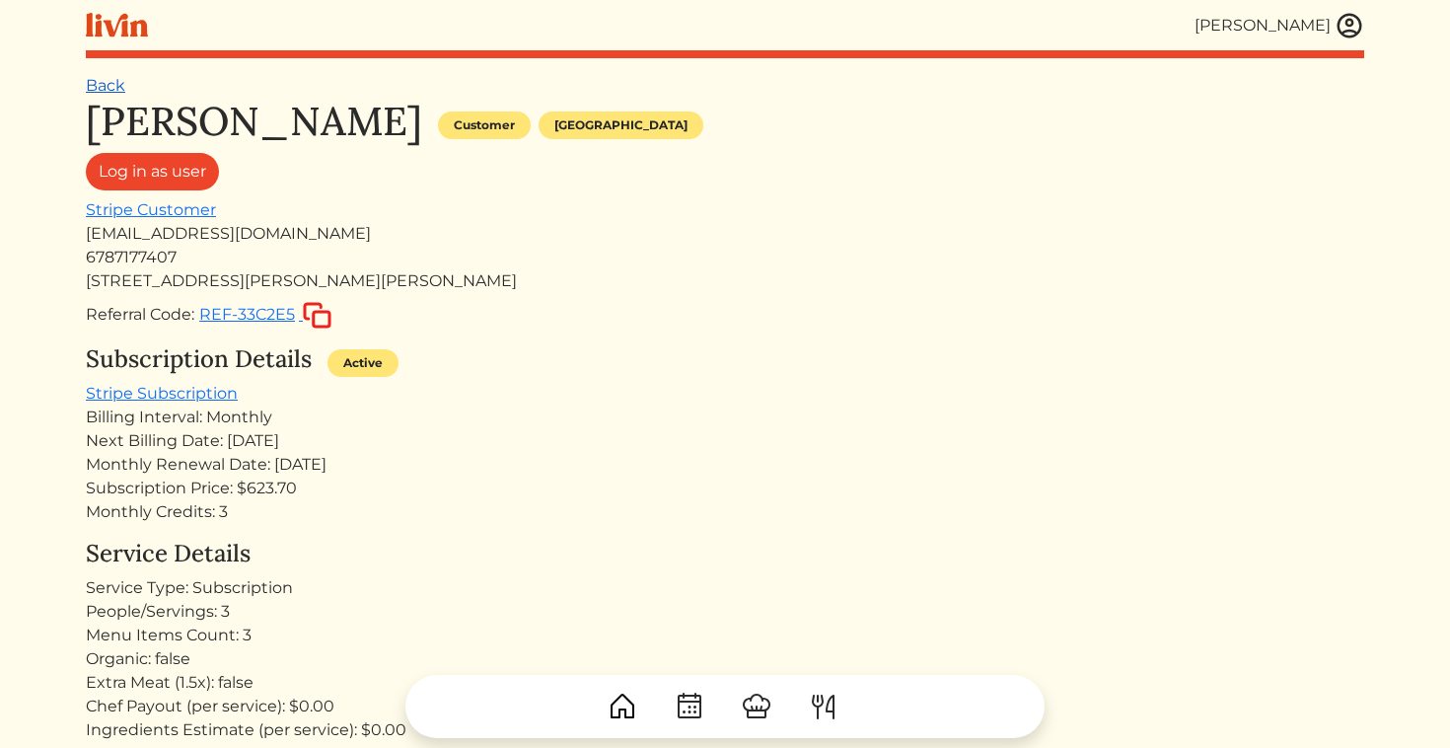
click at [119, 94] on link "Back" at bounding box center [105, 85] width 39 height 19
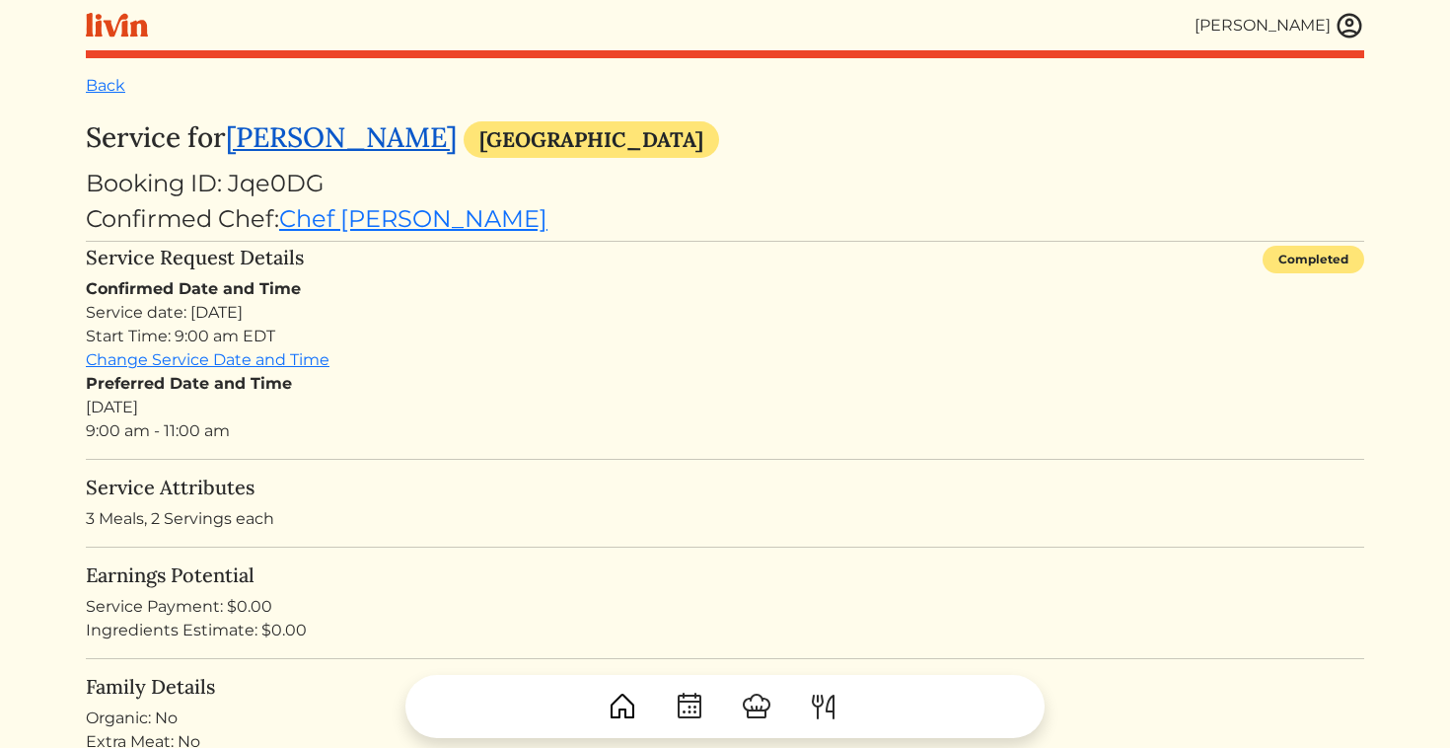
click at [293, 135] on link "[PERSON_NAME]" at bounding box center [341, 137] width 231 height 36
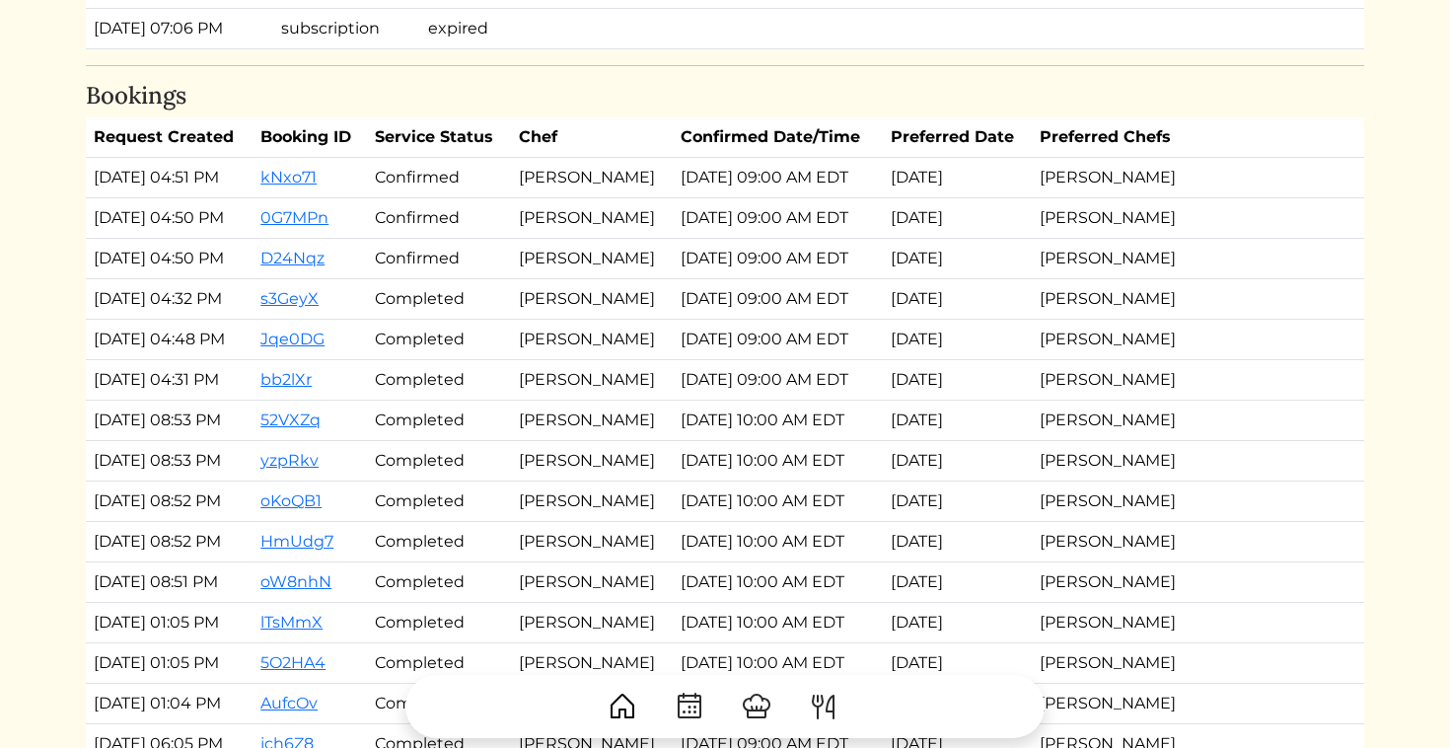
scroll to position [2933, 0]
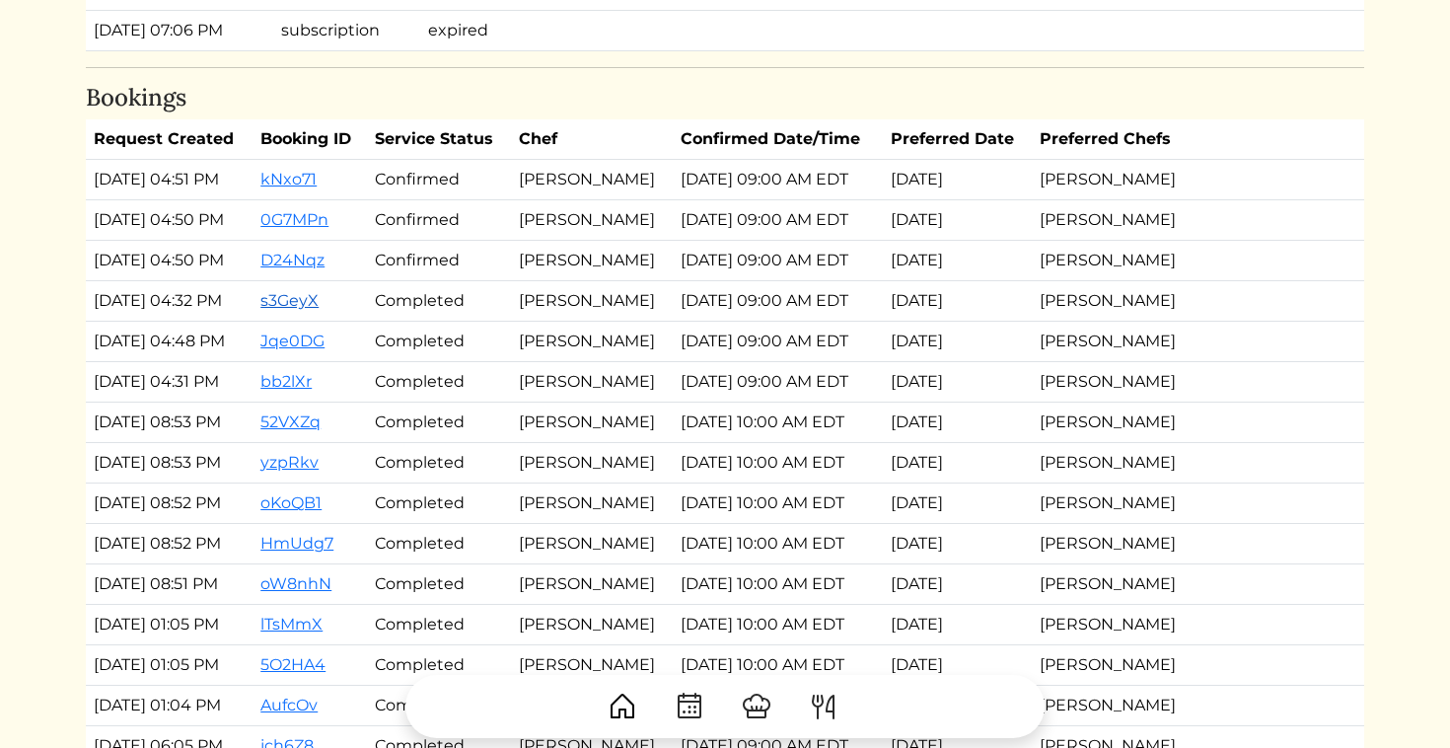
click at [319, 300] on link "s3GeyX" at bounding box center [289, 300] width 58 height 19
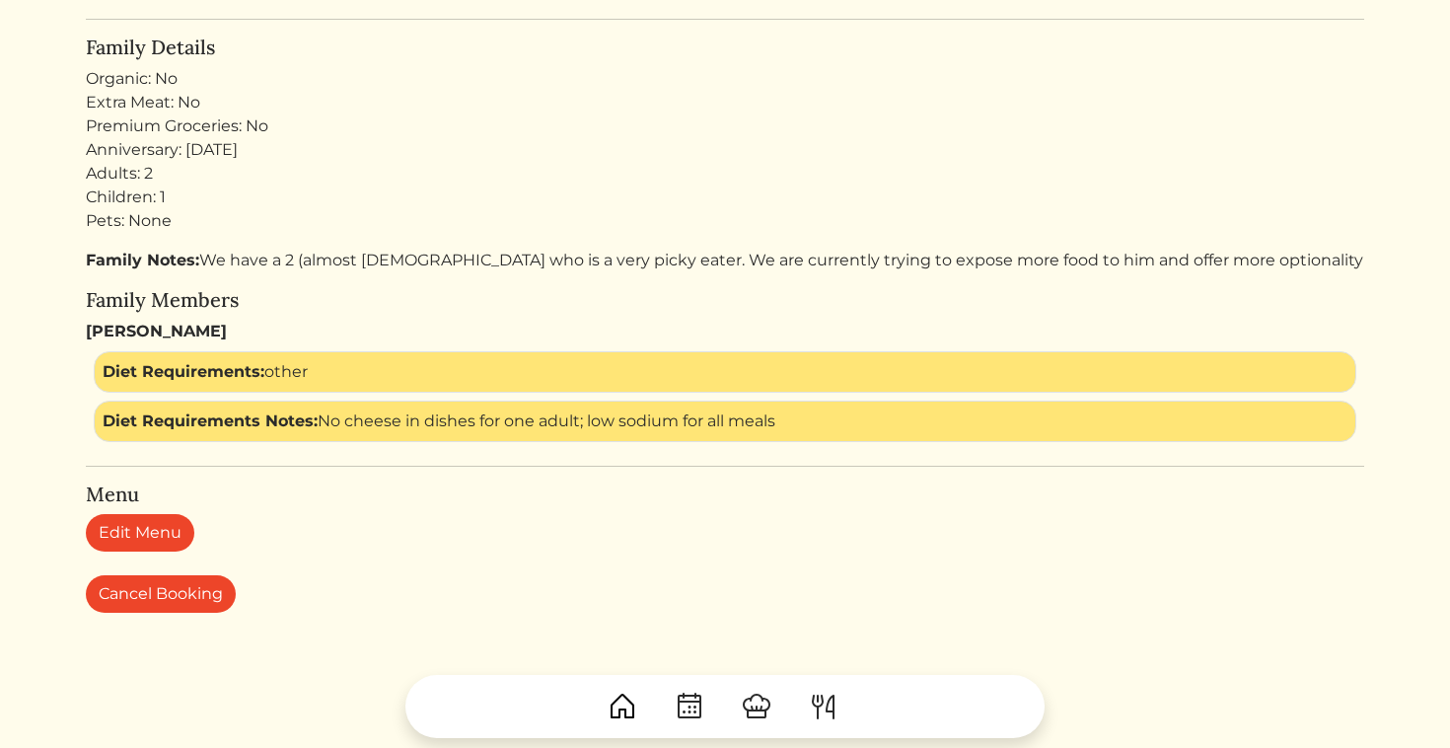
scroll to position [768, 0]
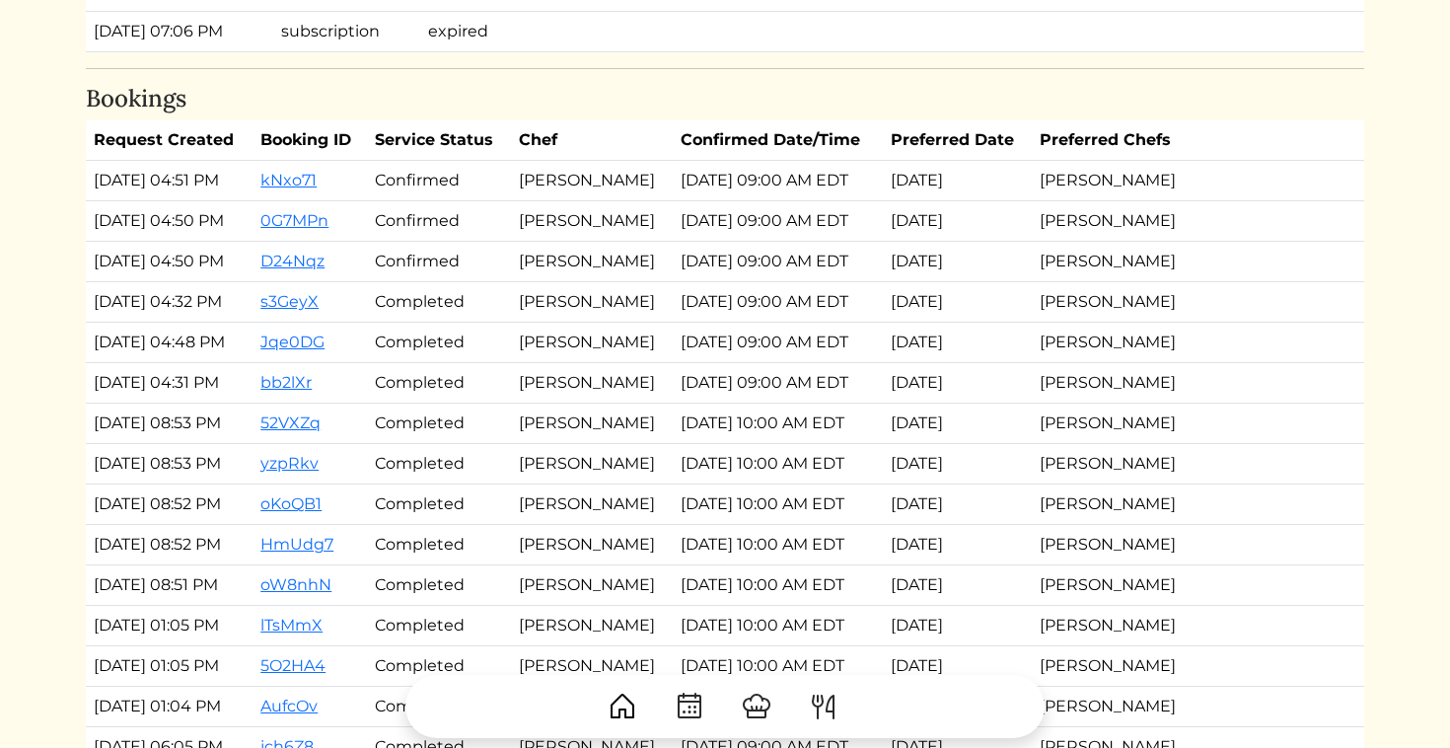
scroll to position [2933, 0]
click at [316, 268] on link "D24Nqz" at bounding box center [292, 260] width 64 height 19
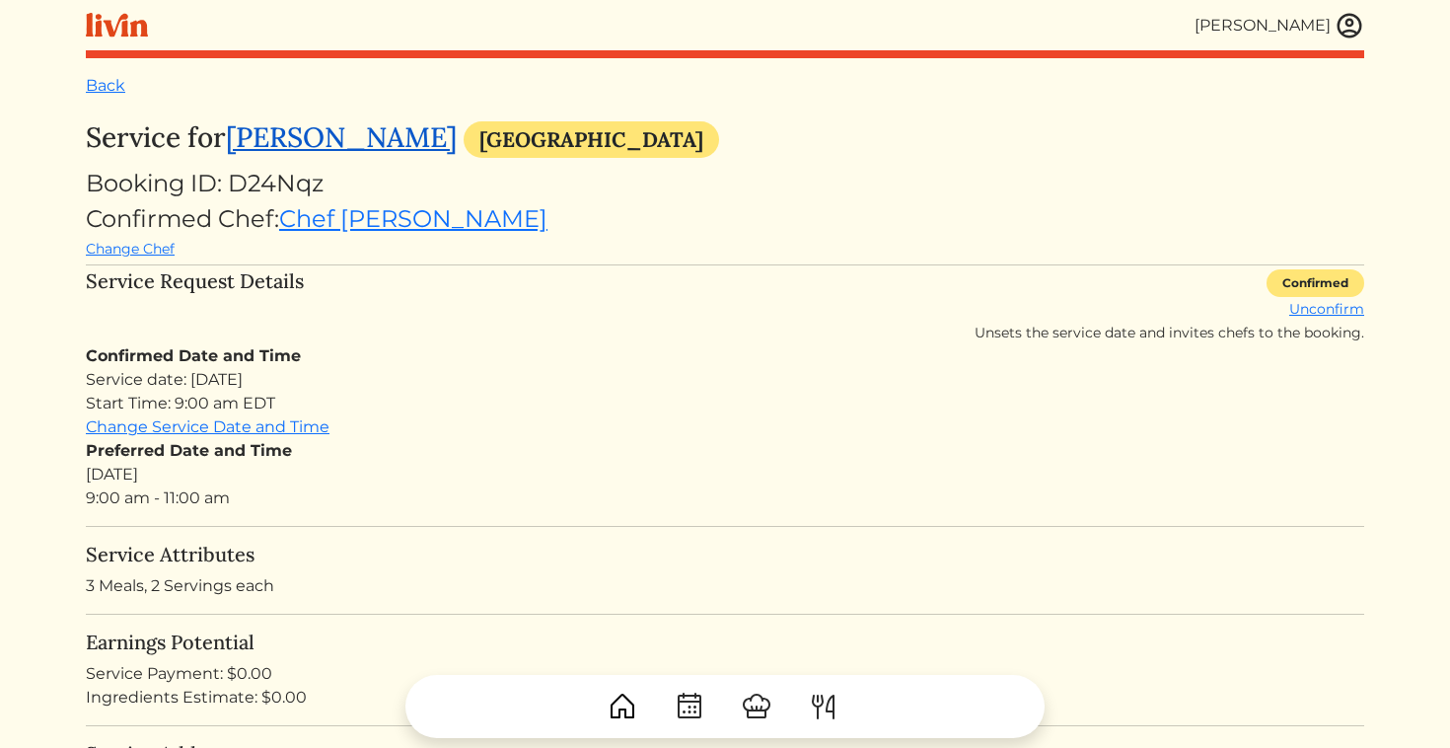
click at [356, 139] on link "[PERSON_NAME]" at bounding box center [341, 137] width 231 height 36
